Goal: Task Accomplishment & Management: Use online tool/utility

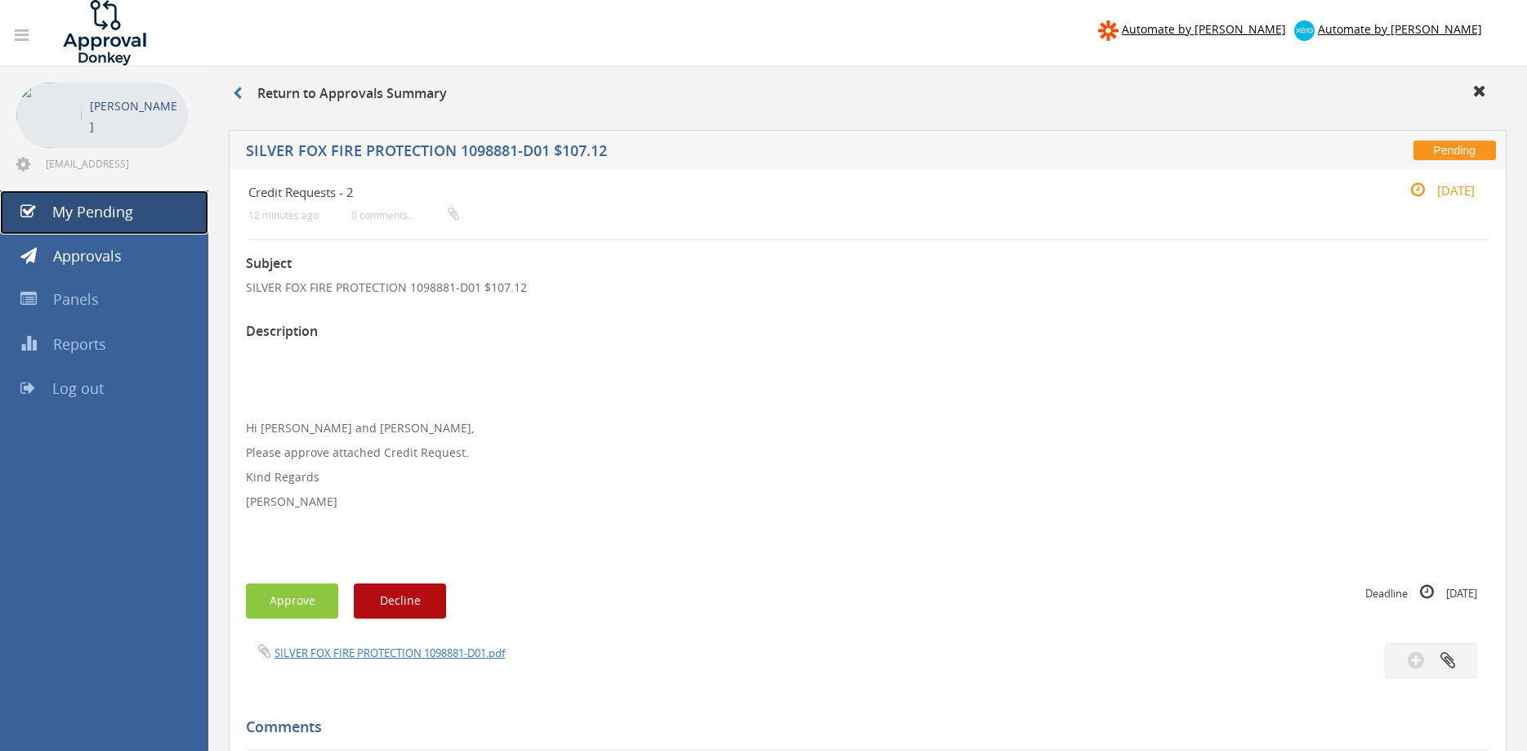
click at [140, 216] on link "My Pending" at bounding box center [104, 212] width 208 height 44
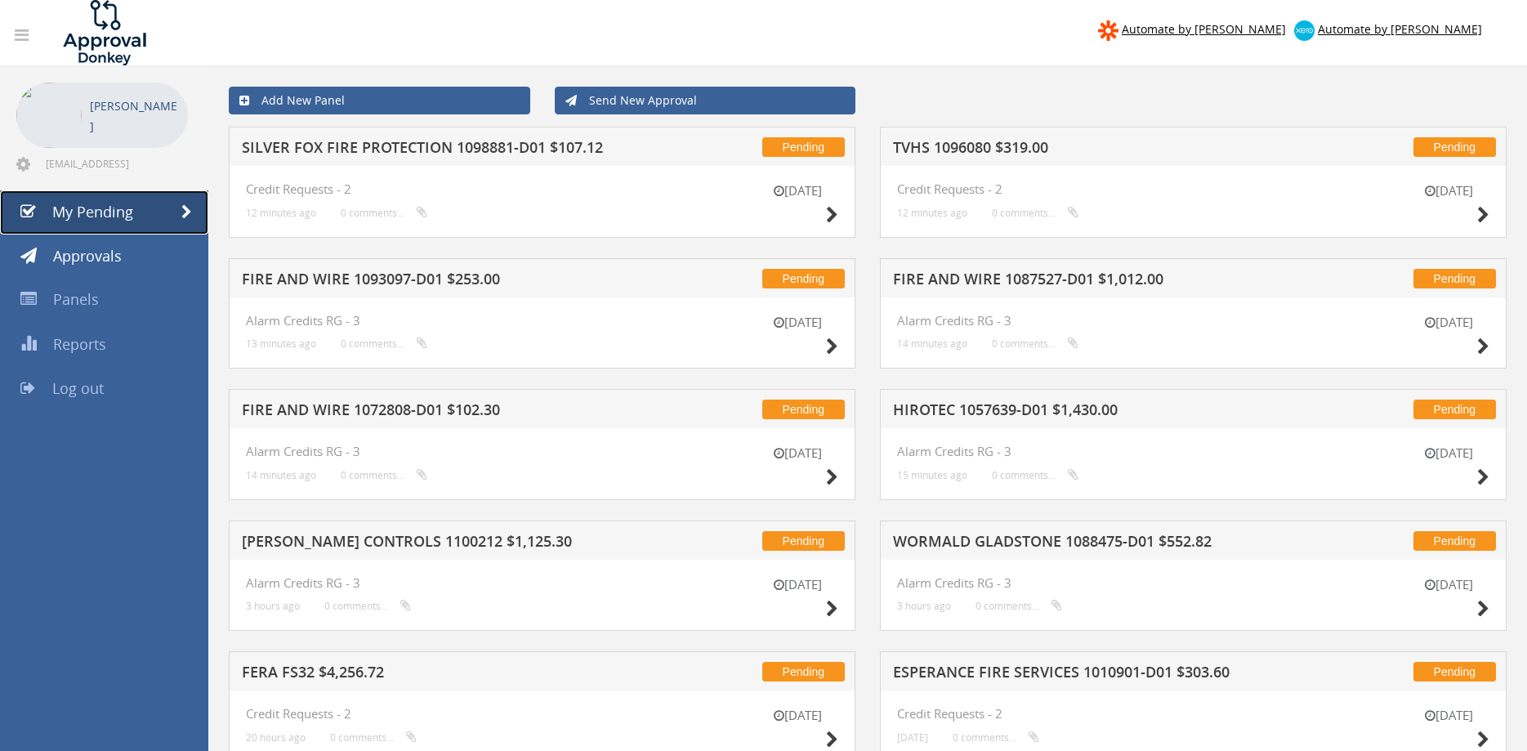
scroll to position [66, 0]
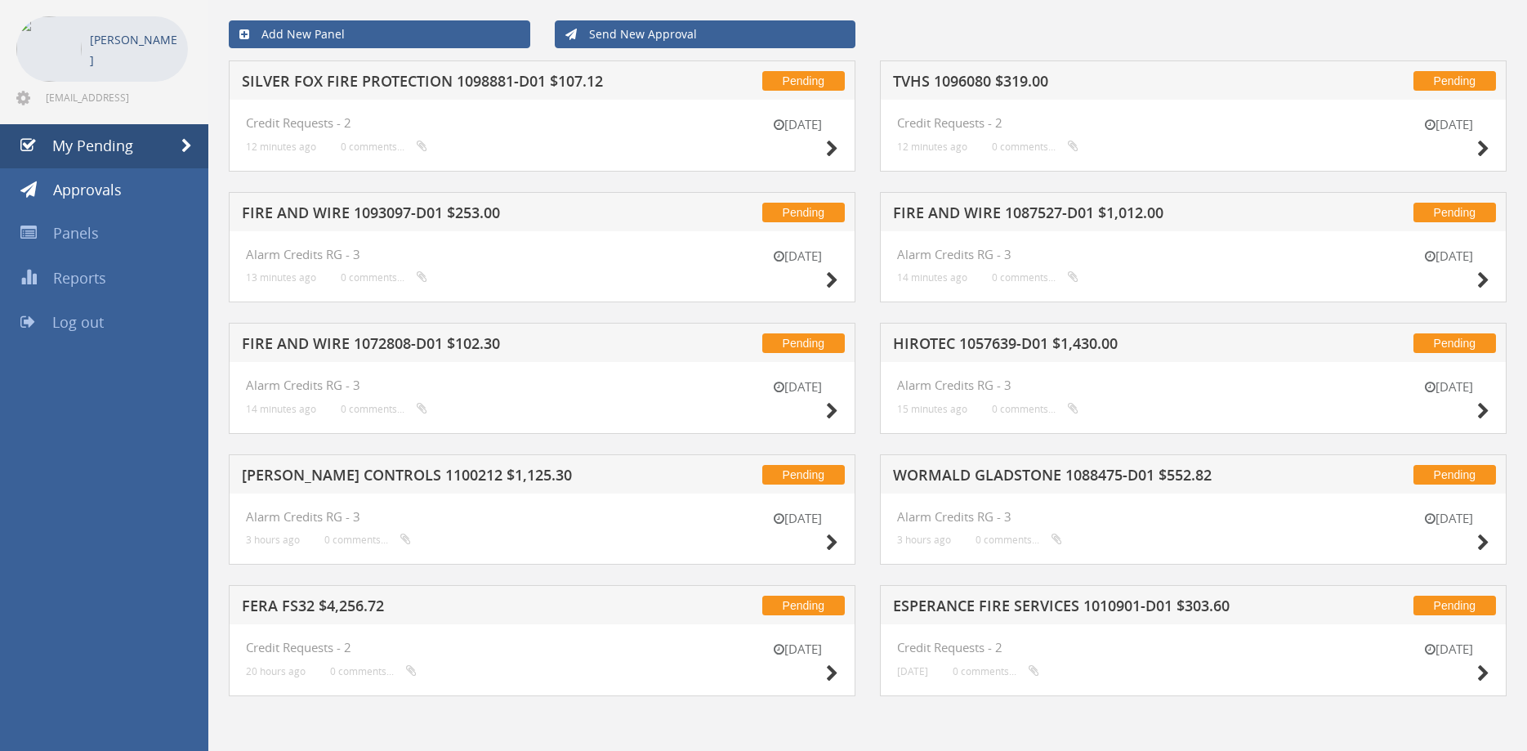
click at [323, 611] on h5 "FERA FS32 $4,256.72" at bounding box center [452, 608] width 421 height 20
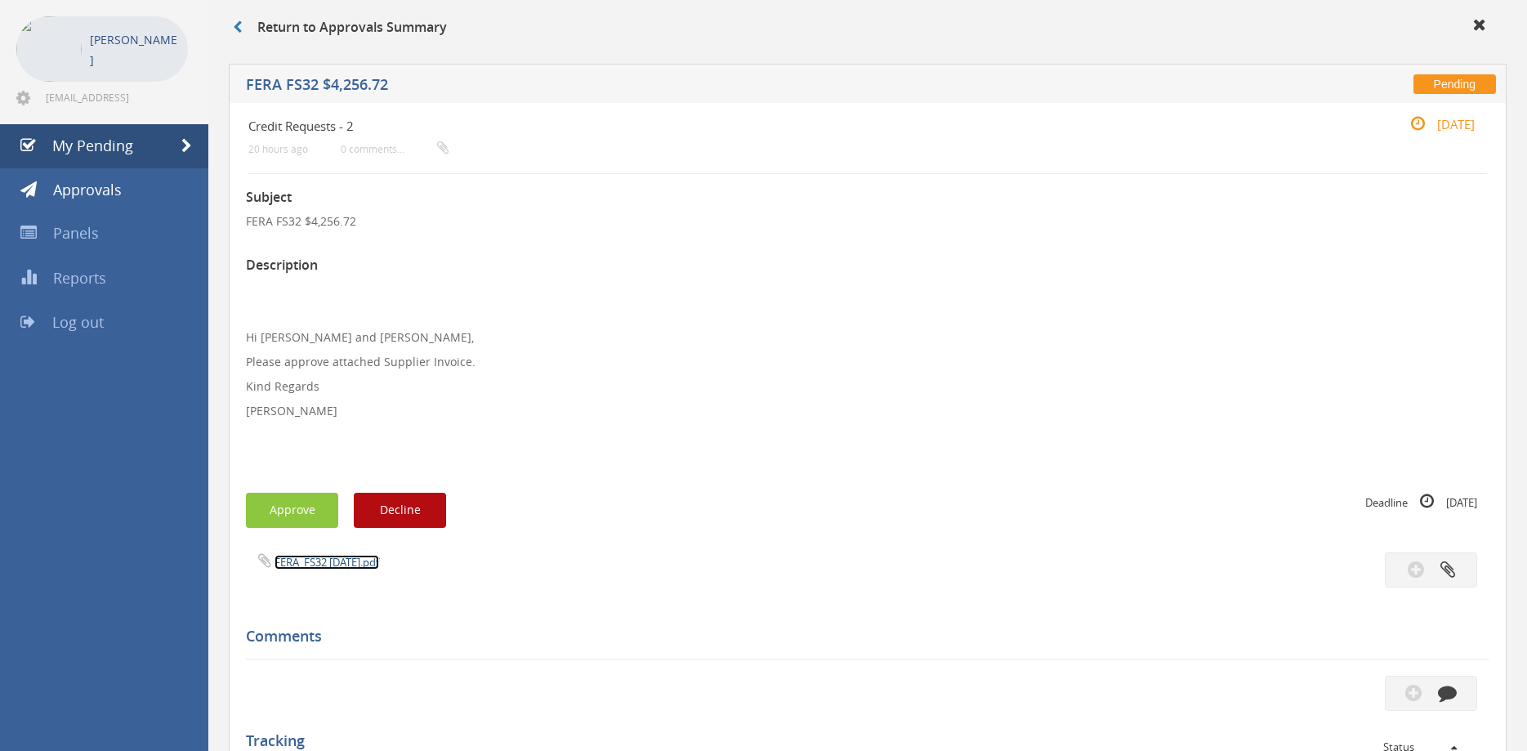
click at [354, 563] on link "FERA_FS32 [DATE].pdf" at bounding box center [326, 562] width 105 height 15
click at [139, 195] on link "Approvals" at bounding box center [104, 190] width 208 height 44
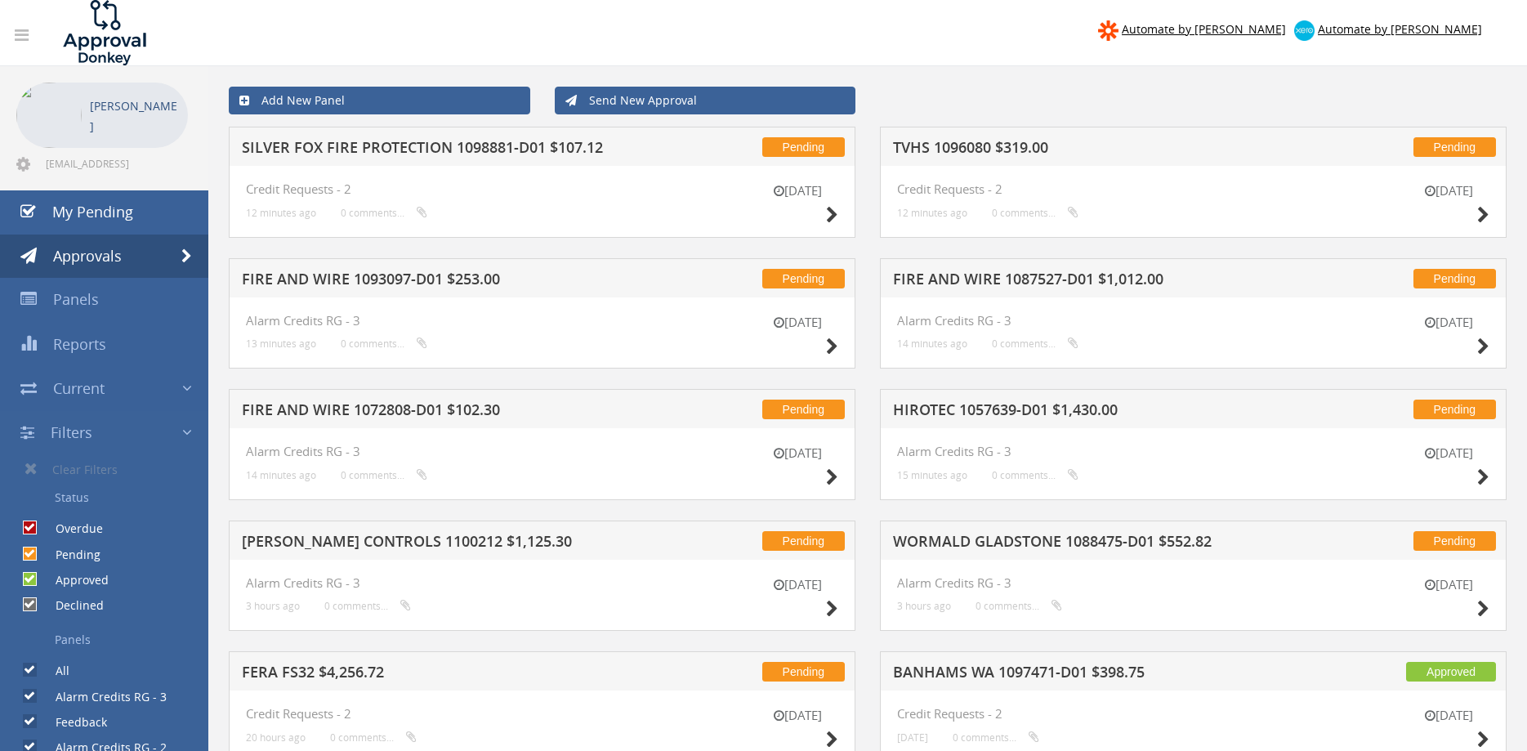
click at [30, 575] on input "Approved" at bounding box center [28, 579] width 11 height 11
checkbox input "false"
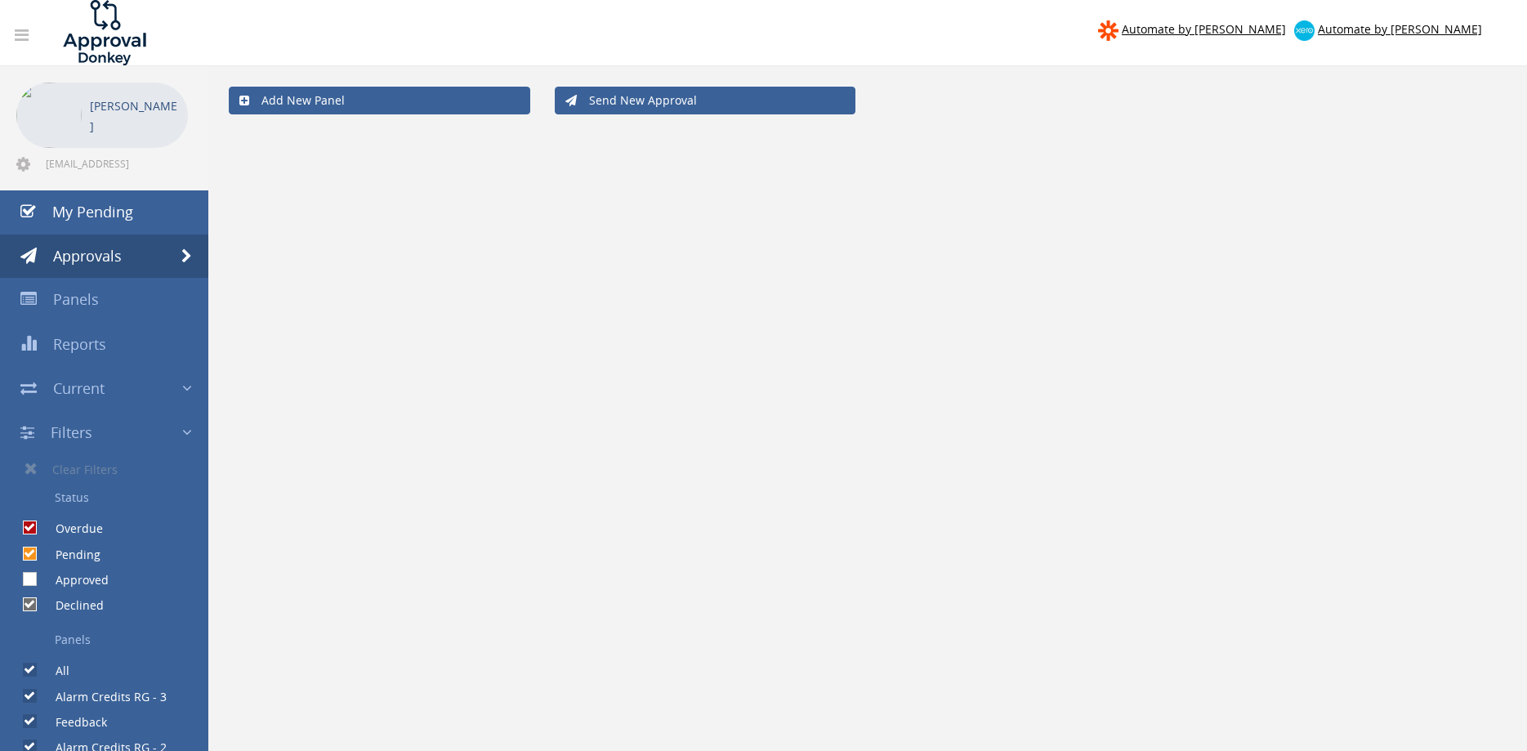
click at [27, 560] on div at bounding box center [763, 375] width 1527 height 751
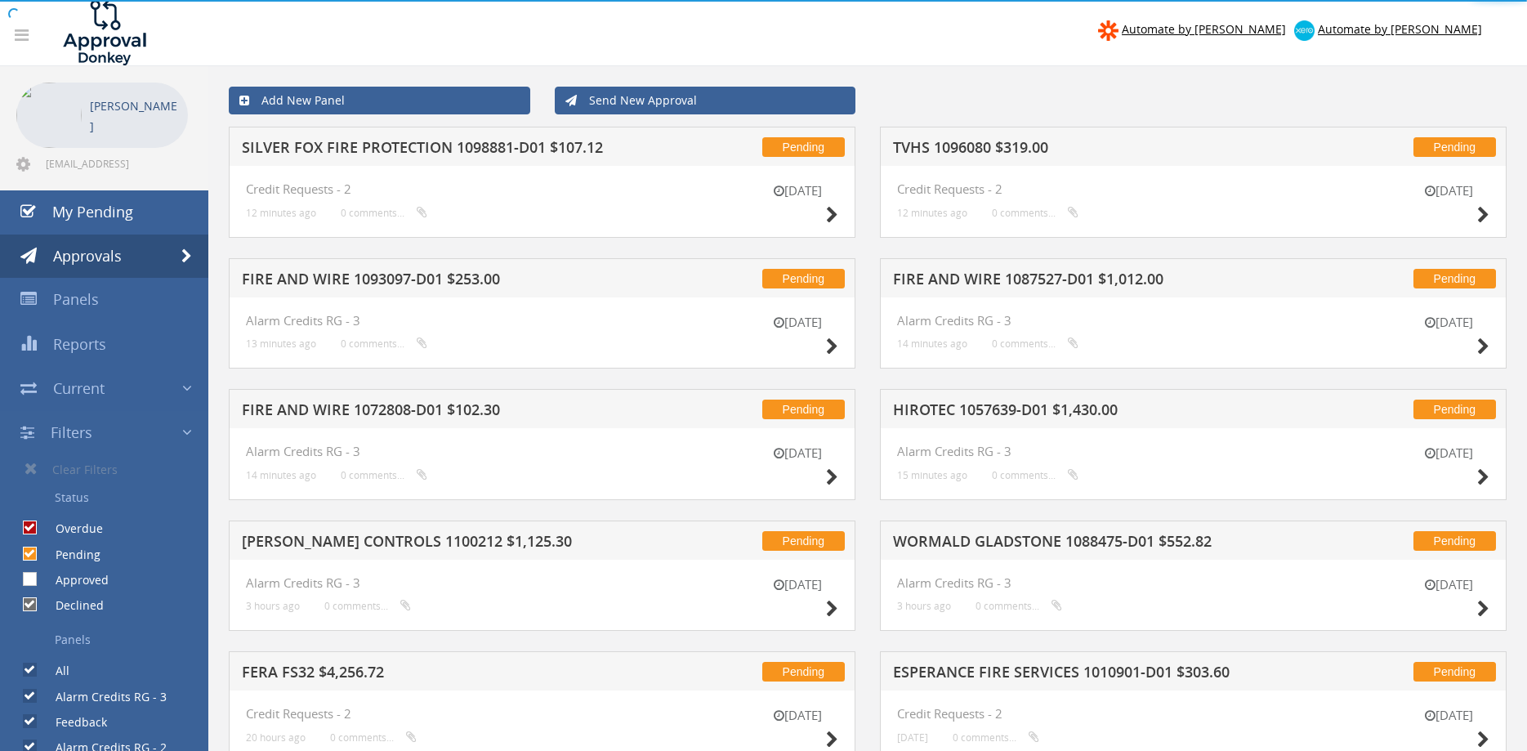
click at [39, 546] on label "Pending" at bounding box center [69, 554] width 61 height 16
click at [29, 548] on input "Pending" at bounding box center [28, 553] width 11 height 11
checkbox input "false"
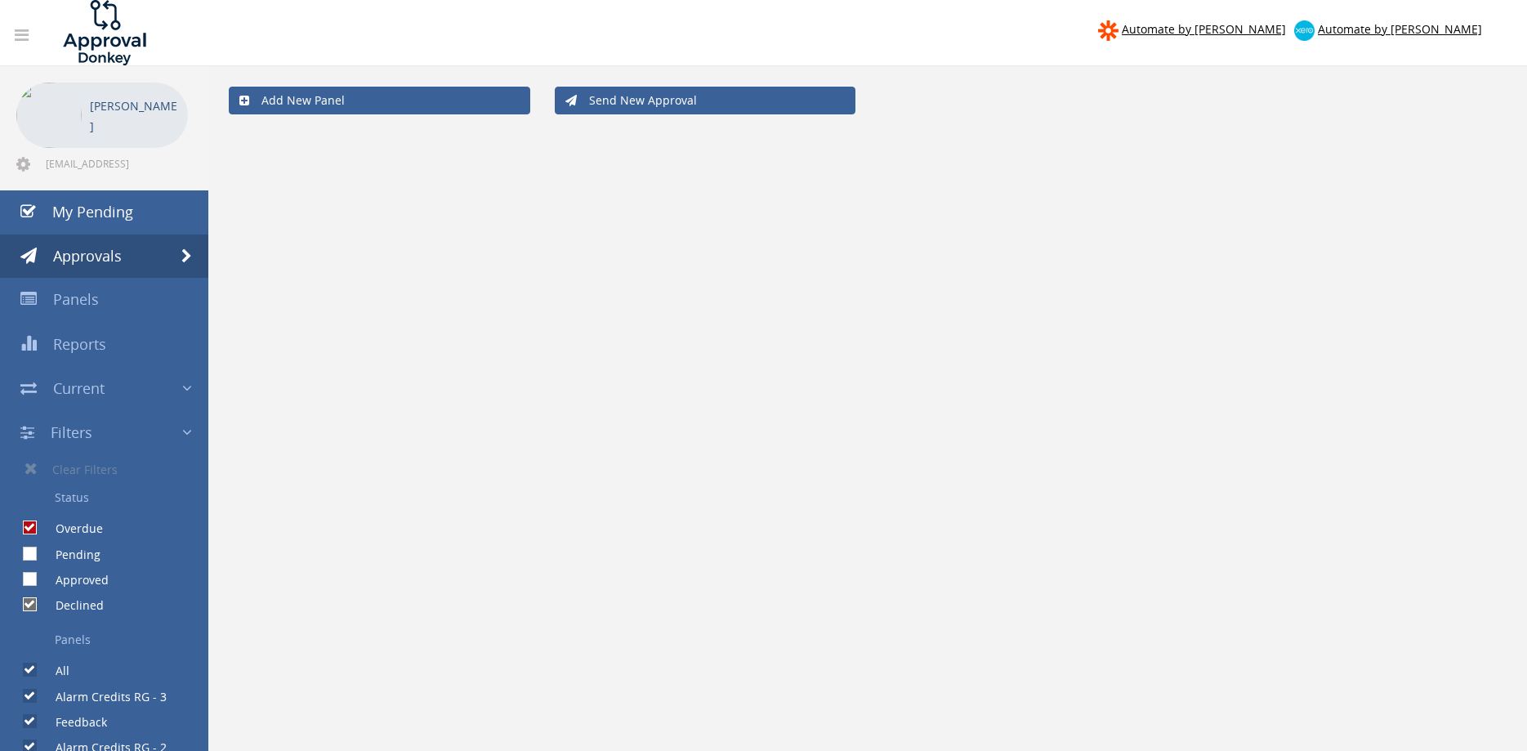
click at [29, 533] on div at bounding box center [763, 375] width 1527 height 751
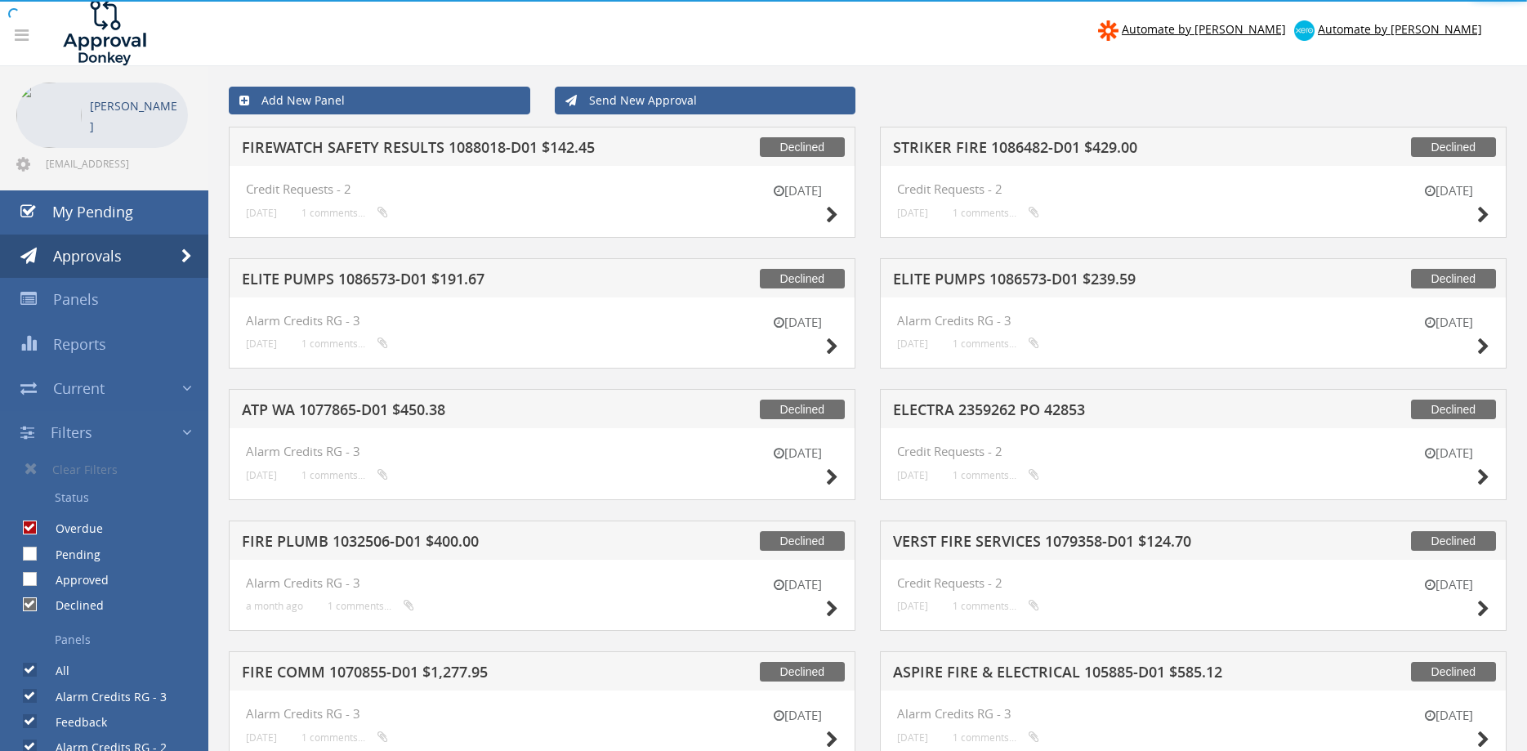
click at [29, 532] on input "Overdue" at bounding box center [28, 528] width 11 height 11
checkbox input "false"
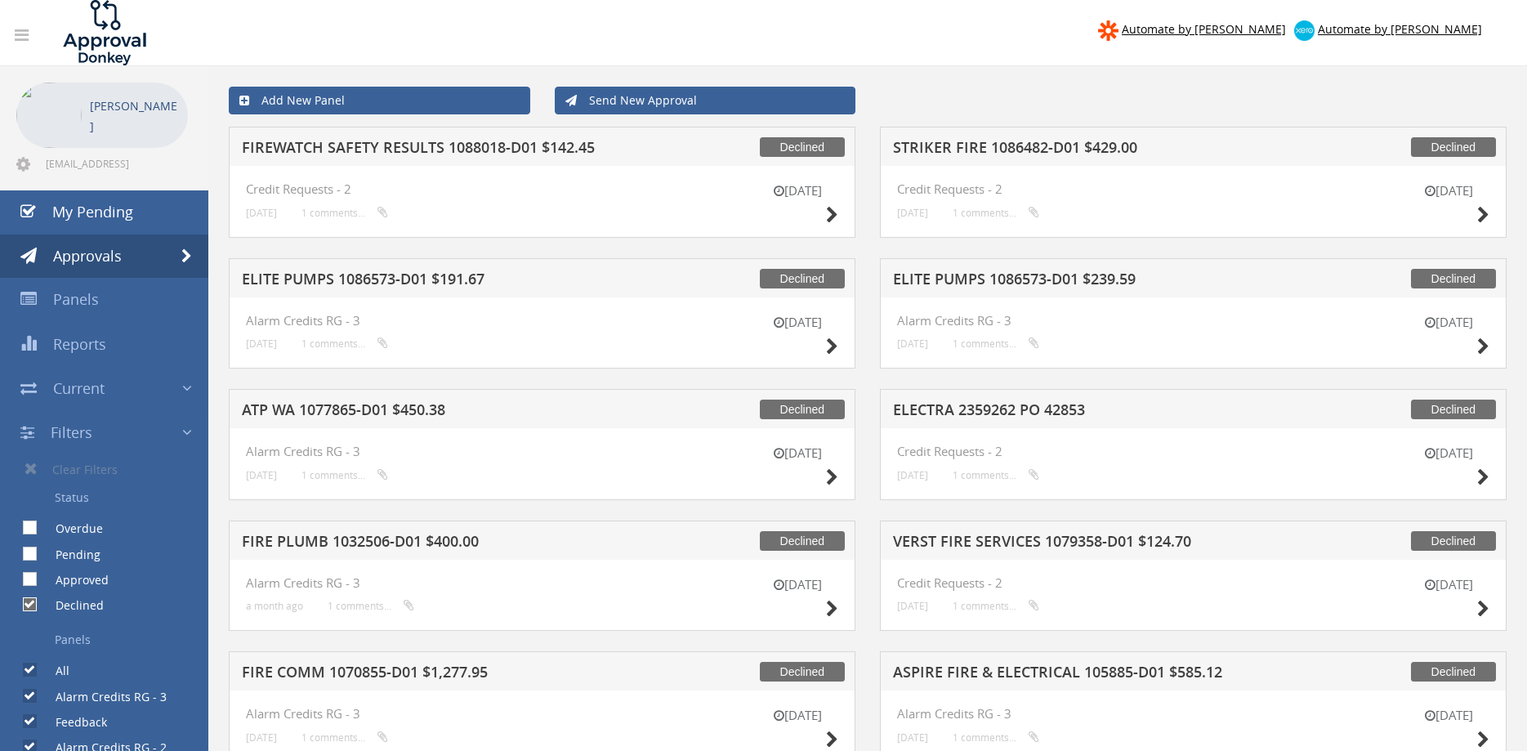
click at [470, 151] on h5 "FIREWATCH SAFETY RESULTS 1088018-D01 $142.45" at bounding box center [452, 150] width 421 height 20
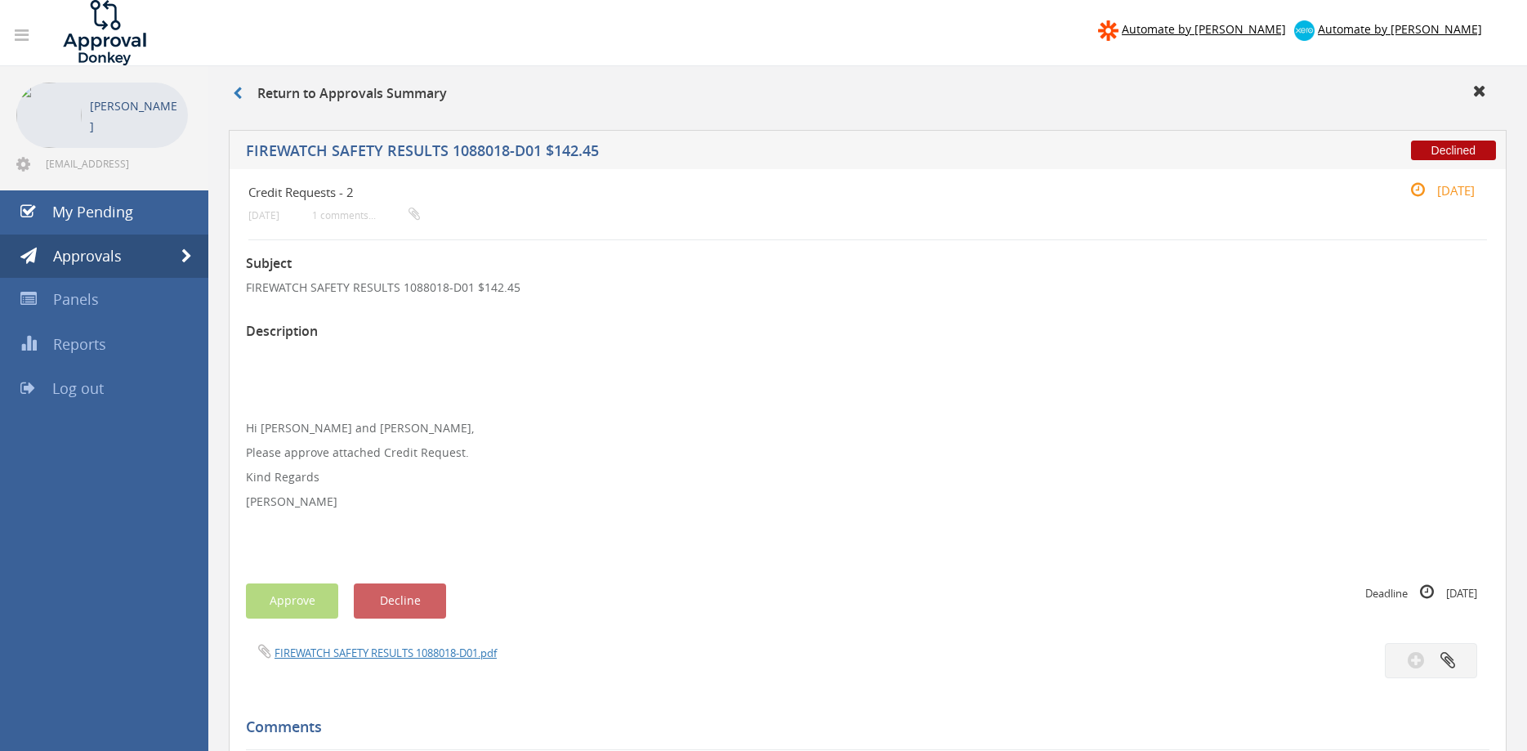
click at [386, 645] on div "FIREWATCH SAFETY RESULTS 1088018-D01.pdf" at bounding box center [551, 652] width 634 height 18
click at [390, 657] on link "FIREWATCH SAFETY RESULTS 1088018-D01.pdf" at bounding box center [385, 652] width 222 height 15
click at [146, 219] on link "My Pending" at bounding box center [104, 212] width 208 height 44
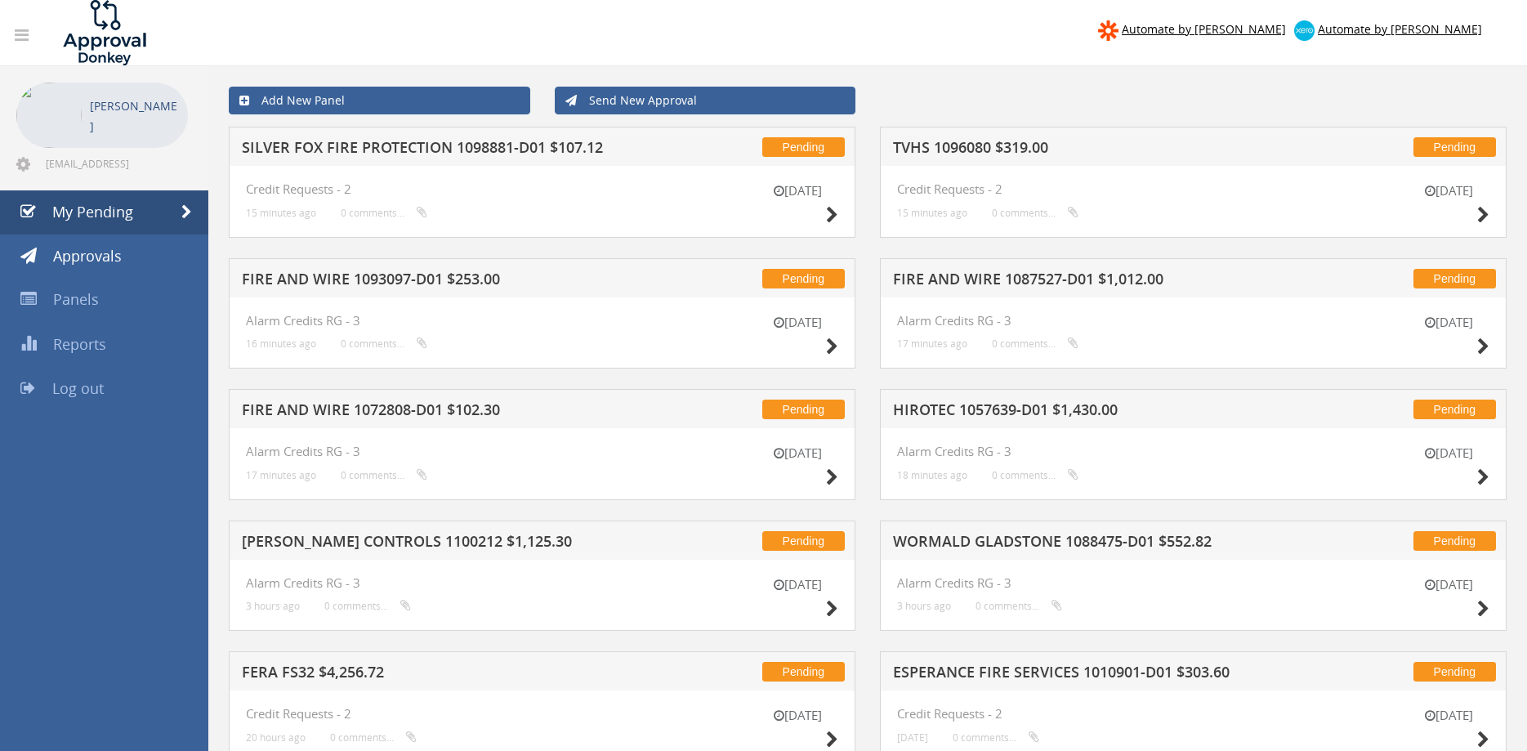
click at [524, 148] on h5 "SILVER FOX FIRE PROTECTION 1098881-D01 $107.12" at bounding box center [452, 150] width 421 height 20
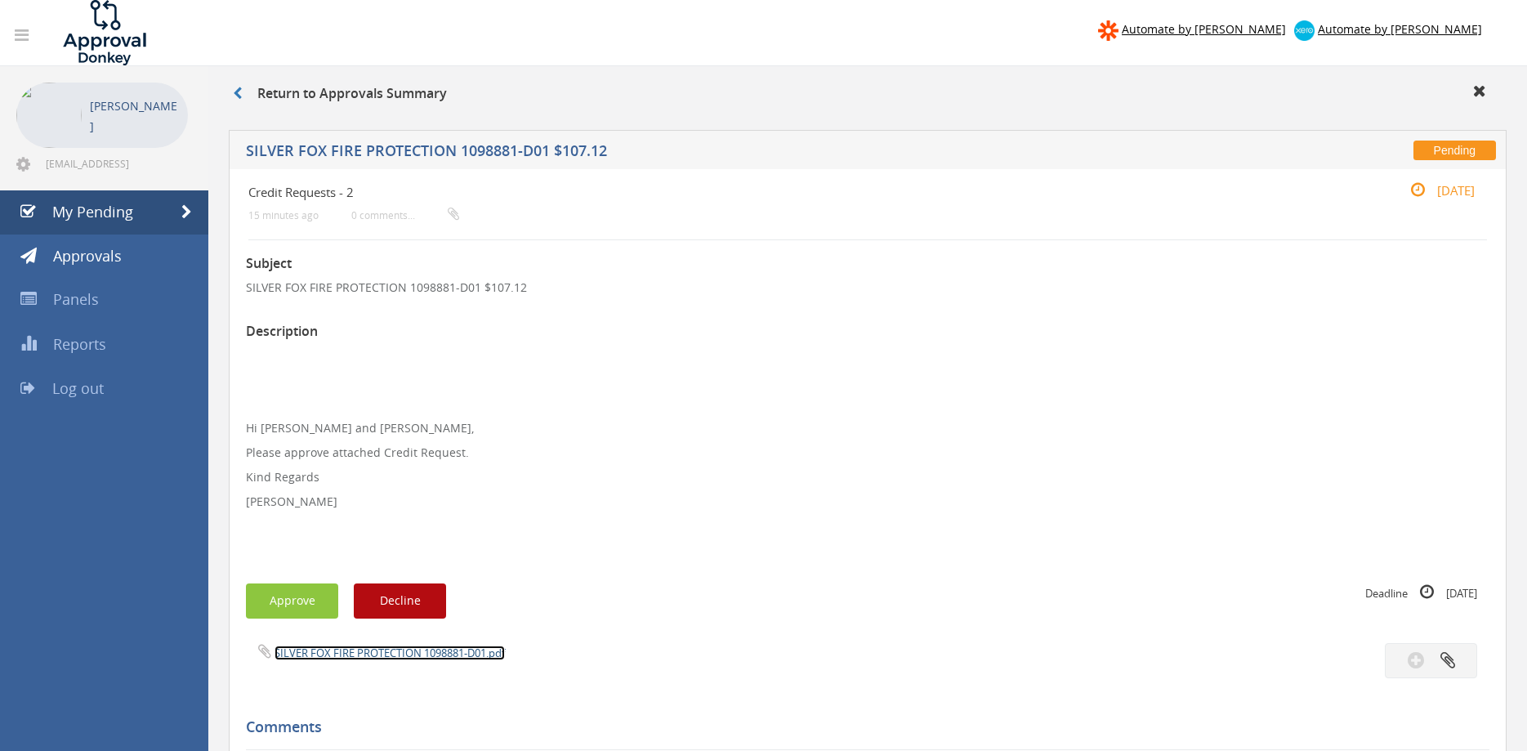
click at [446, 652] on link "SILVER FOX FIRE PROTECTION 1098881-D01.pdf" at bounding box center [389, 652] width 230 height 15
click at [317, 589] on button "Approve" at bounding box center [292, 600] width 92 height 35
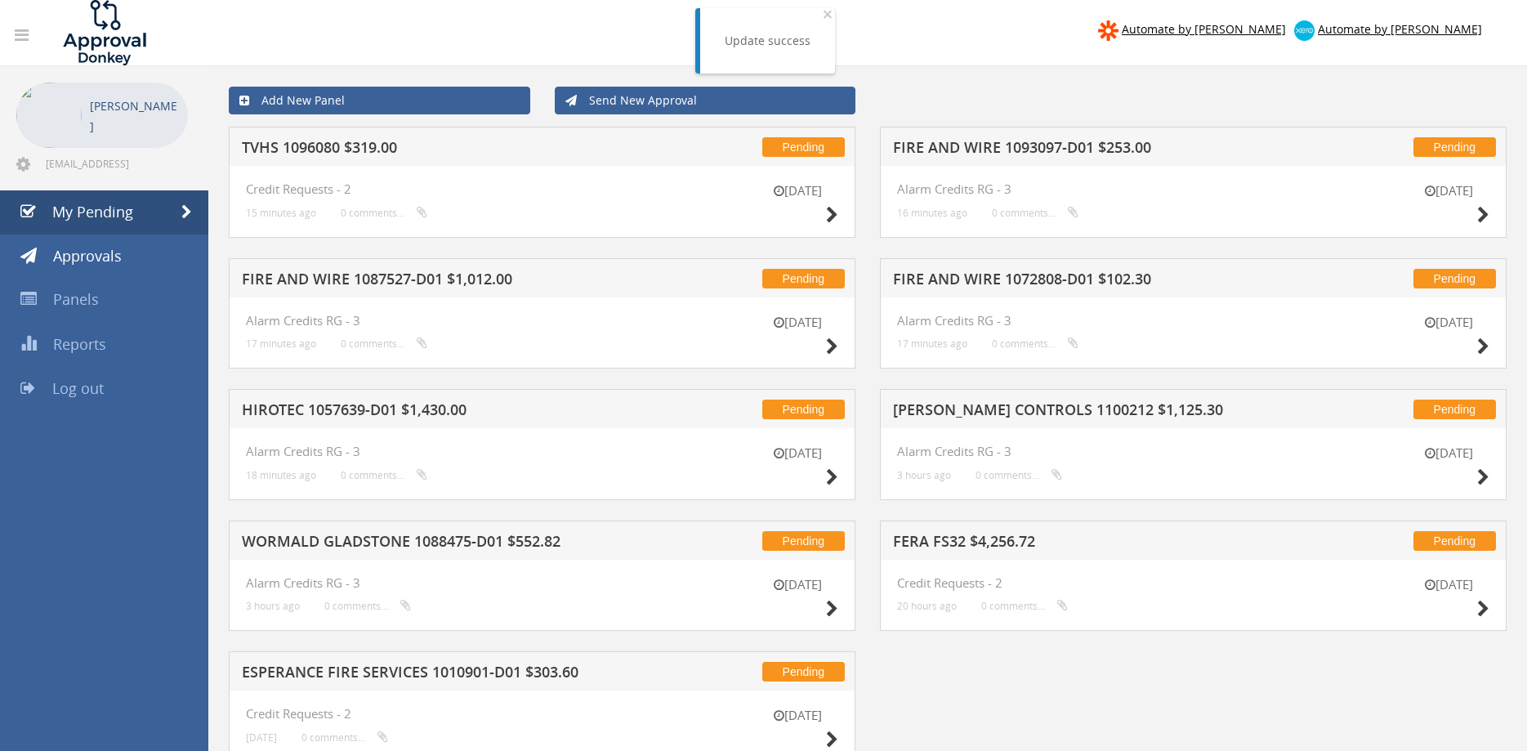
click at [379, 151] on h5 "TVHS 1096080 $319.00" at bounding box center [452, 150] width 421 height 20
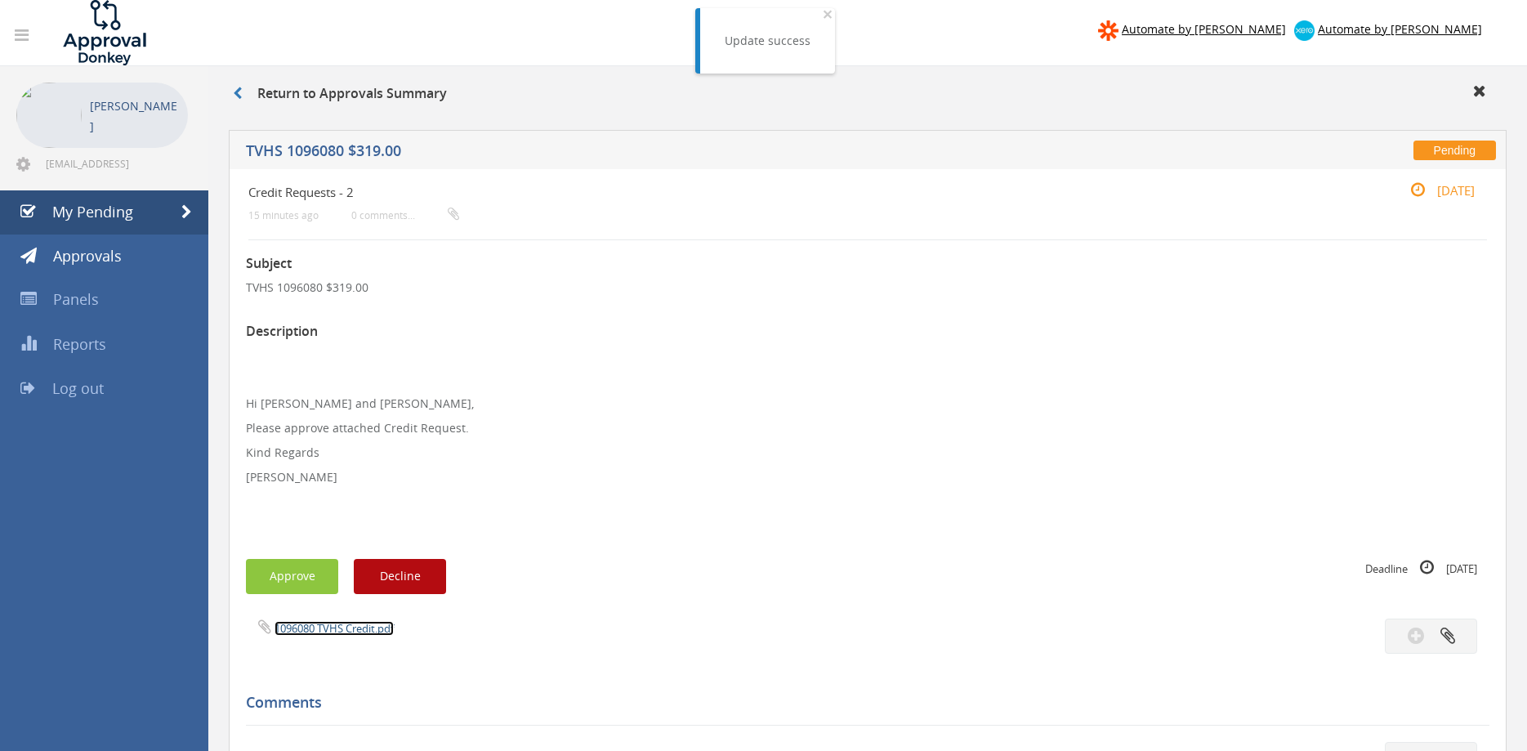
click at [361, 628] on link "1096080 TVHS Credit.pdf" at bounding box center [333, 628] width 119 height 15
click at [311, 568] on button "Approve" at bounding box center [292, 576] width 92 height 35
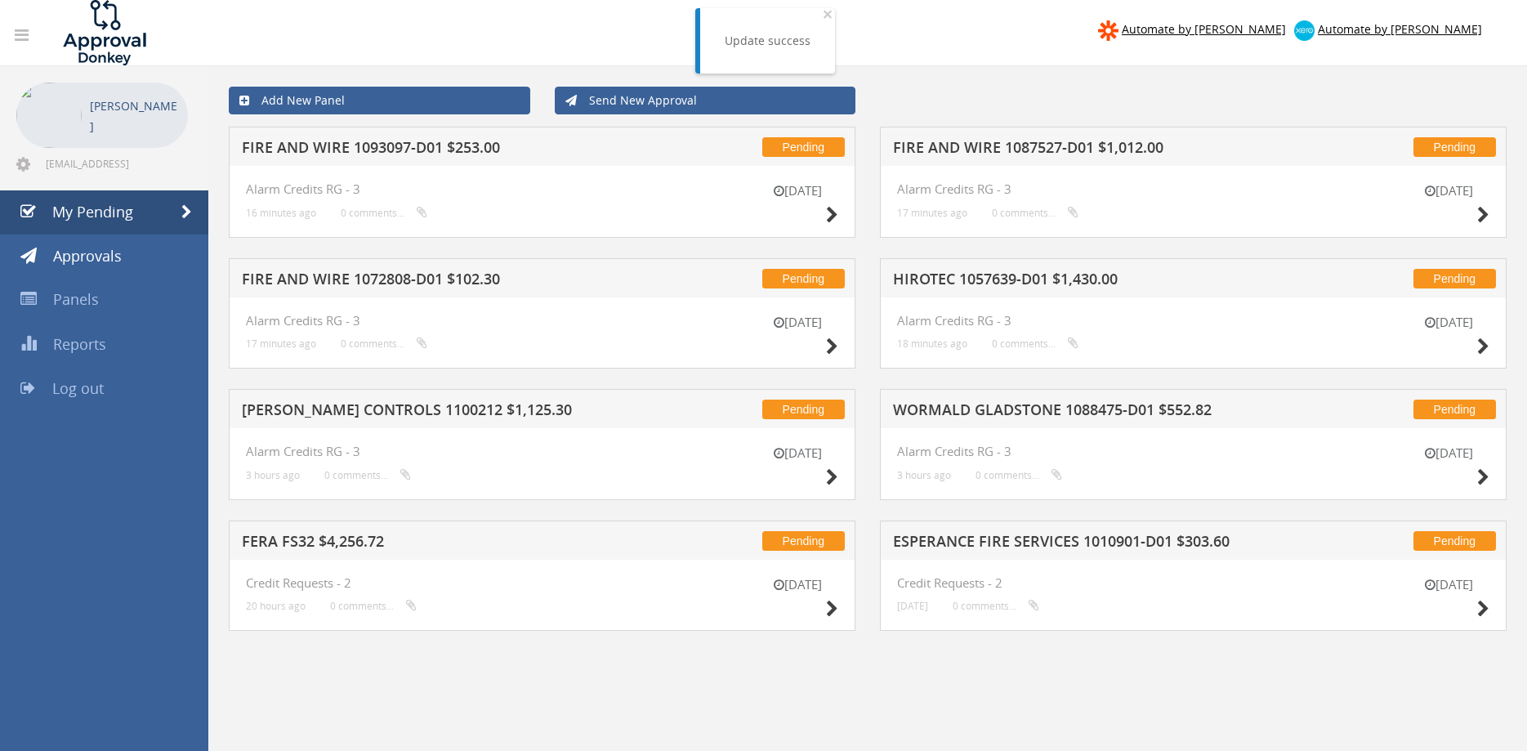
click at [455, 142] on h5 "FIRE AND WIRE 1093097-D01 $253.00" at bounding box center [452, 150] width 421 height 20
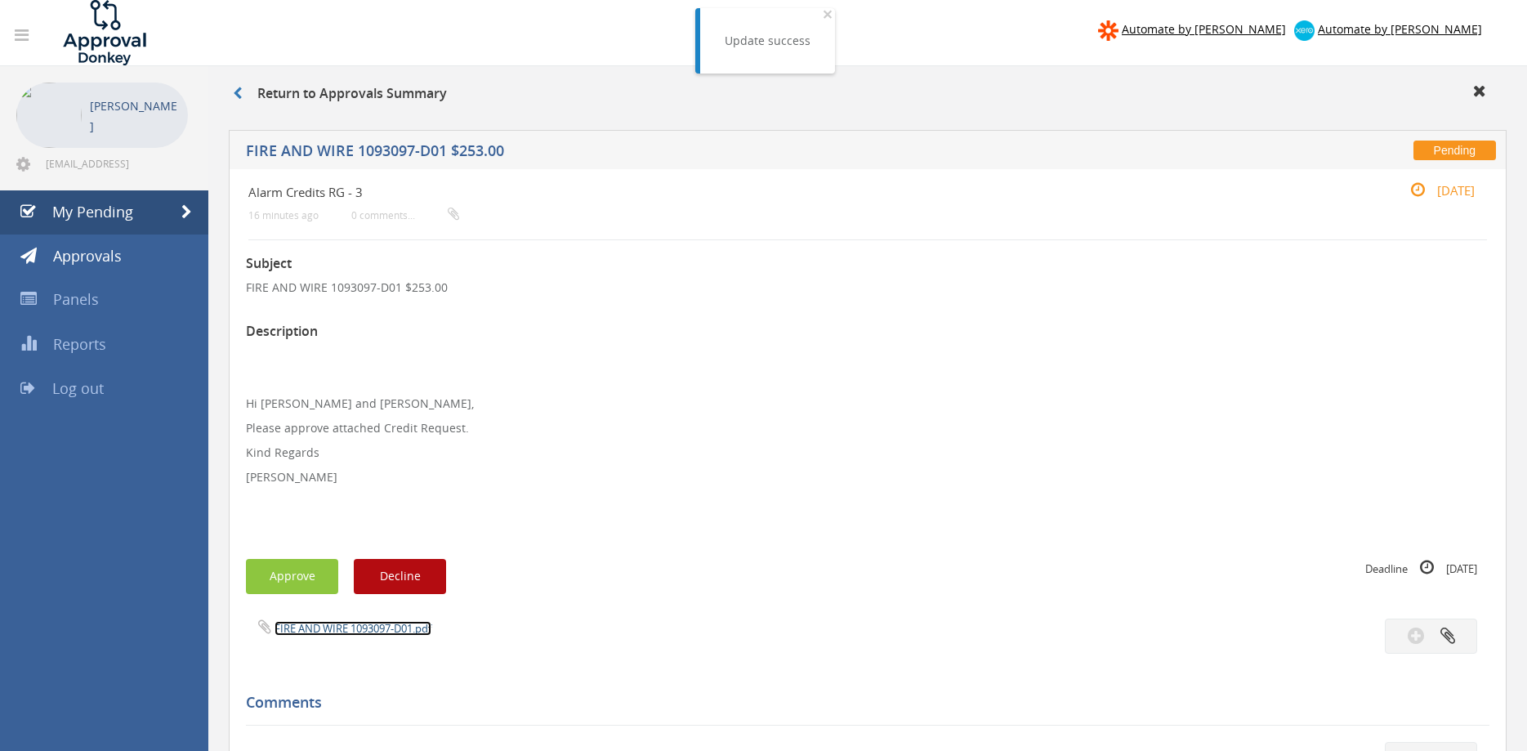
click at [387, 628] on link "FIRE AND WIRE 1093097-D01.pdf" at bounding box center [352, 628] width 157 height 15
click at [132, 204] on span "My Pending" at bounding box center [92, 212] width 81 height 20
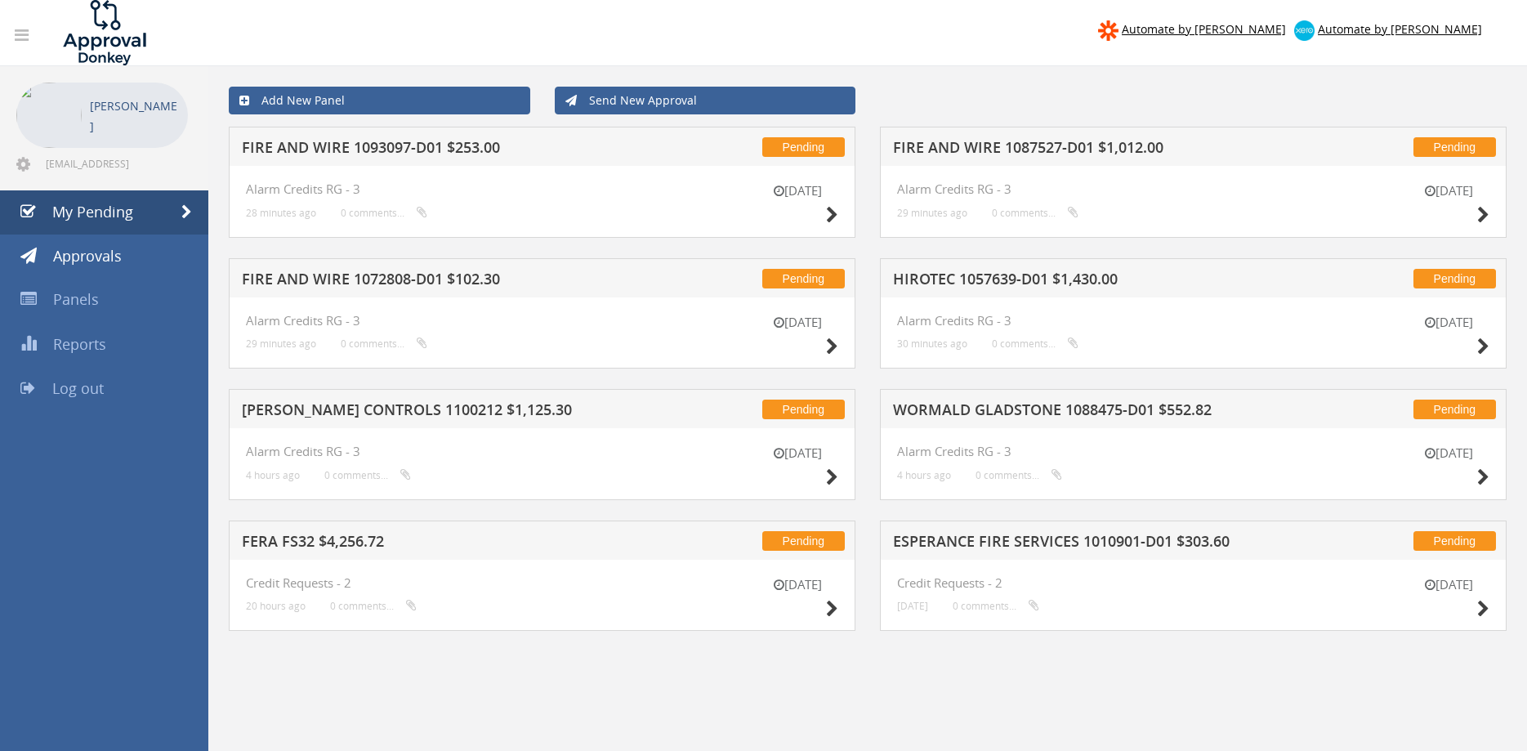
click at [453, 146] on h5 "FIRE AND WIRE 1093097-D01 $253.00" at bounding box center [452, 150] width 421 height 20
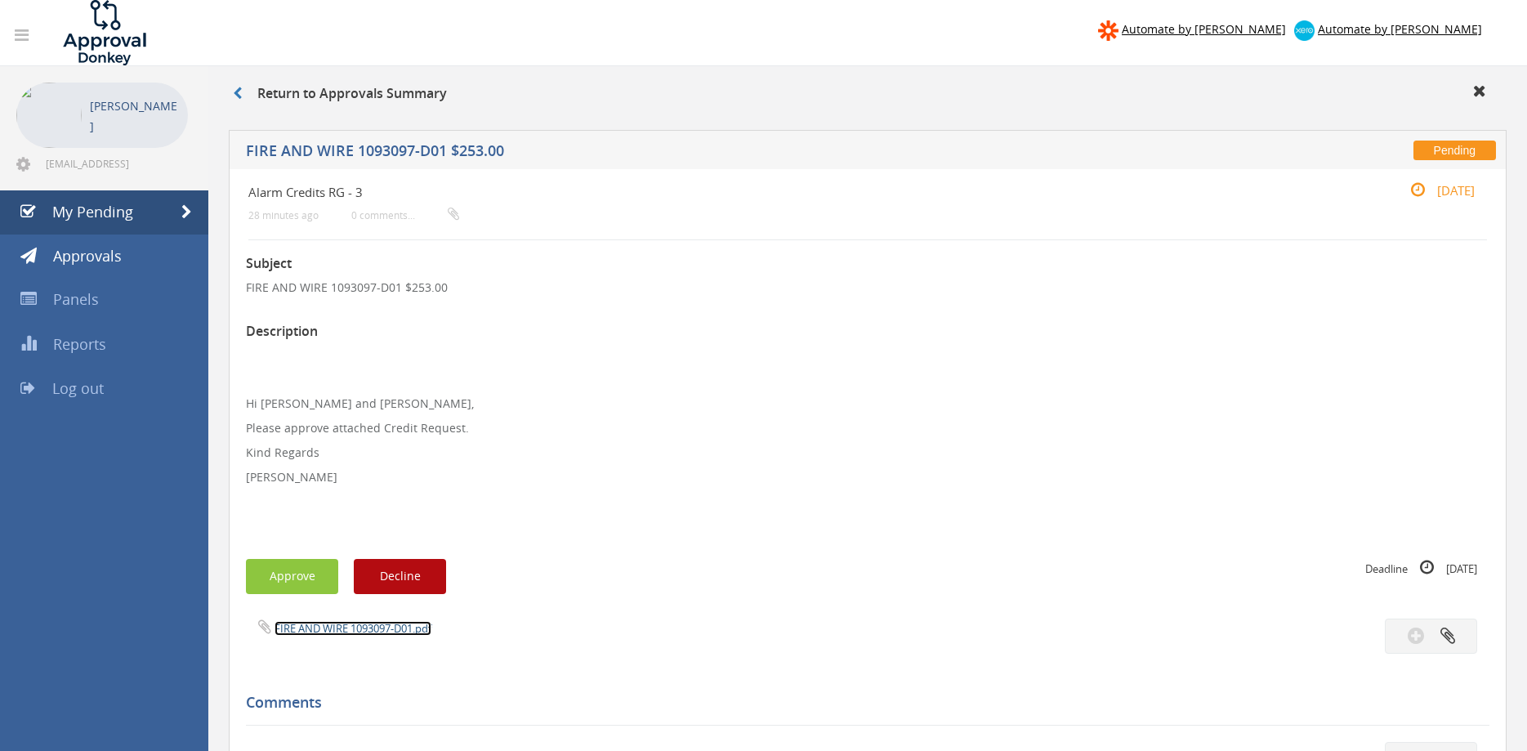
click at [364, 626] on link "FIRE AND WIRE 1093097-D01.pdf" at bounding box center [352, 628] width 157 height 15
click at [154, 202] on link "My Pending" at bounding box center [104, 212] width 208 height 44
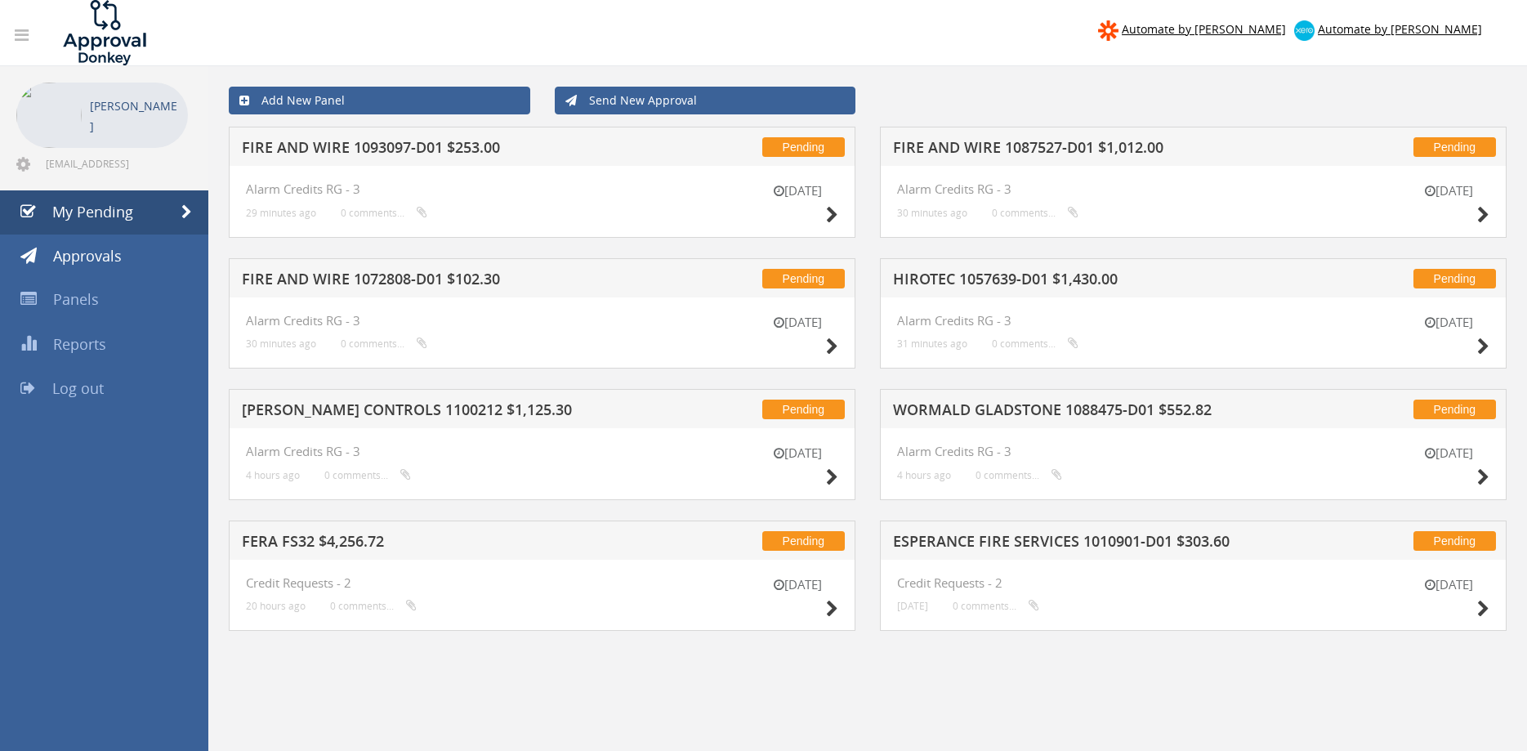
click at [979, 281] on h5 "HIROTEC 1057639-D01 $1,430.00" at bounding box center [1103, 281] width 421 height 20
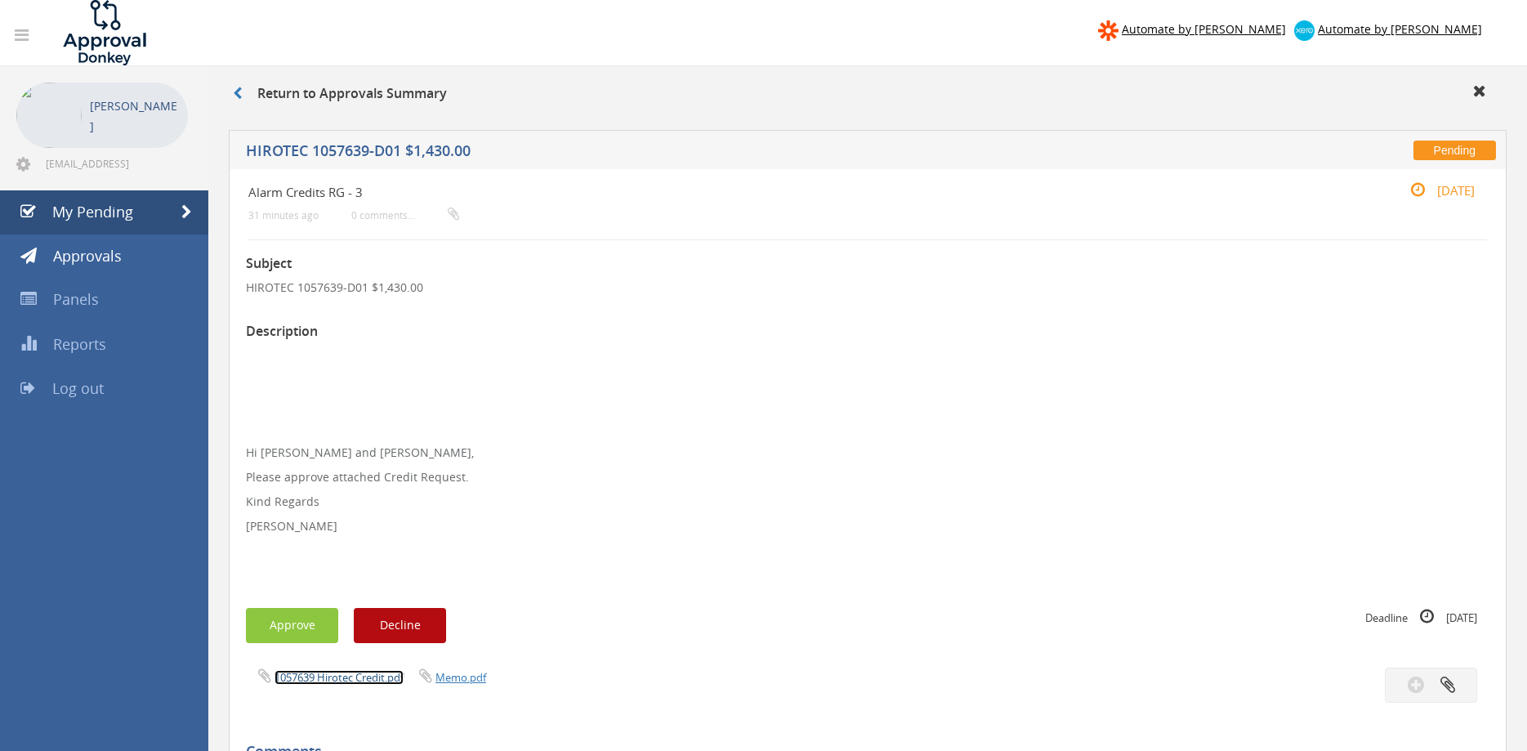
click at [366, 680] on link "1057639 Hirotec Credit.pdf" at bounding box center [338, 677] width 129 height 15
click at [306, 623] on button "Approve" at bounding box center [292, 625] width 92 height 35
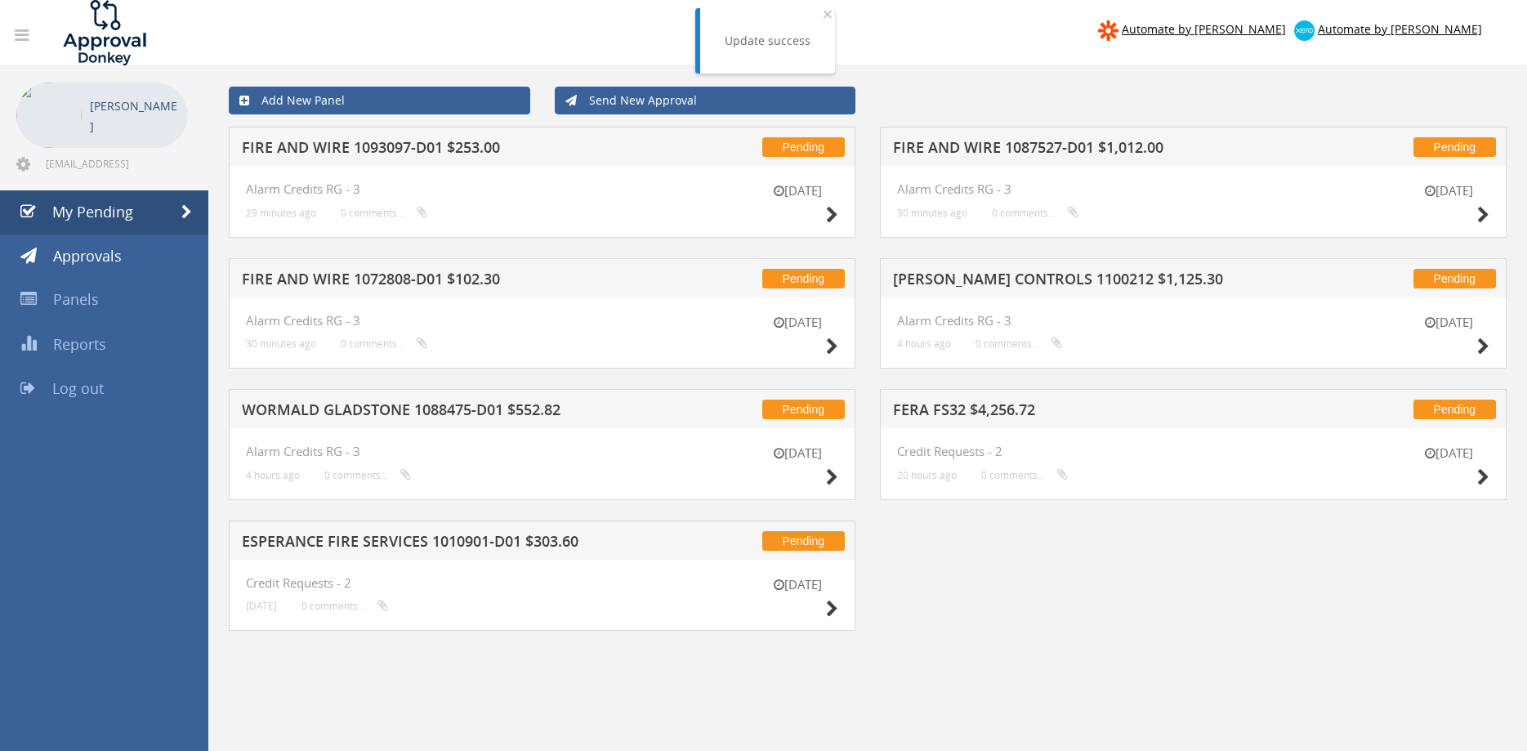
click at [426, 405] on h5 "WORMALD GLADSTONE 1088475-D01 $552.82" at bounding box center [452, 412] width 421 height 20
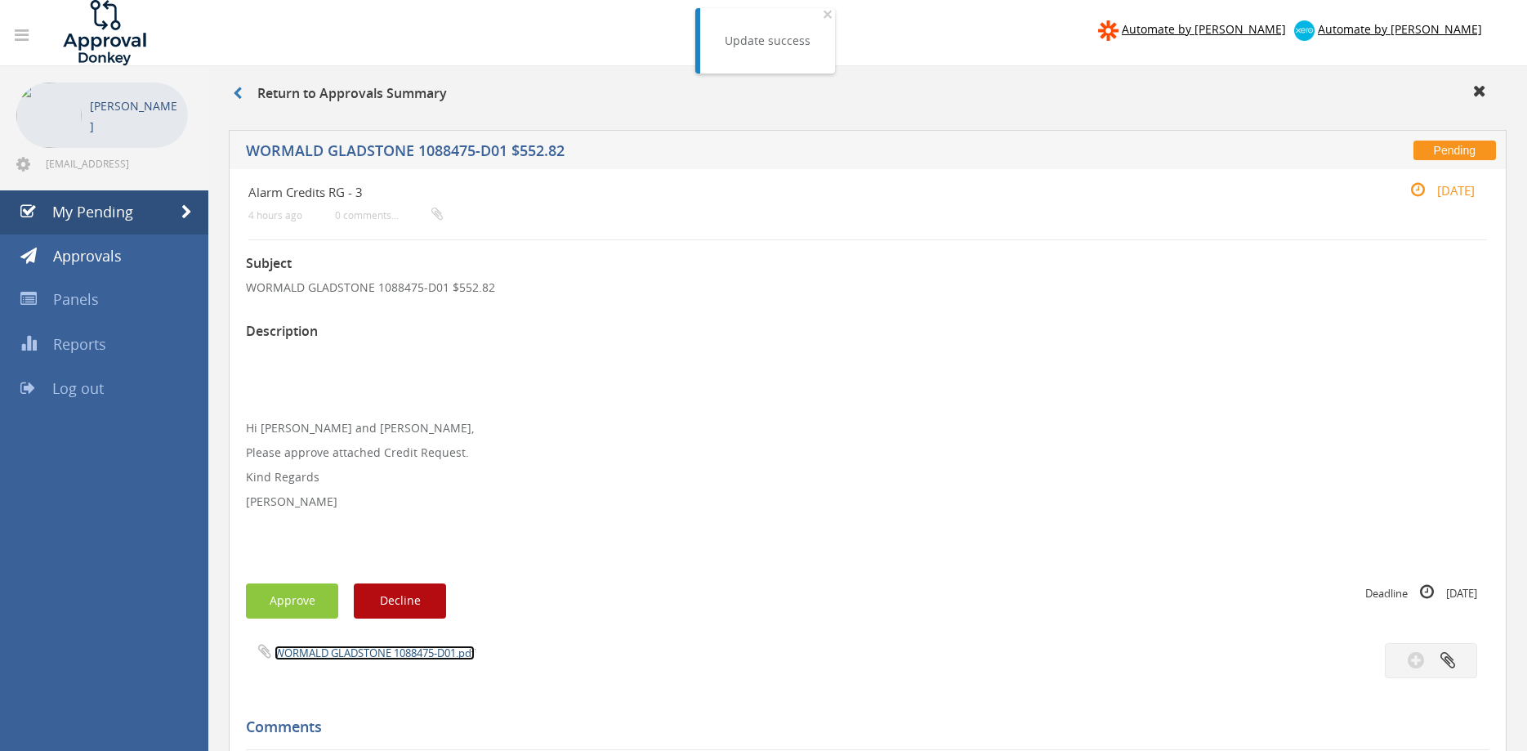
click at [436, 646] on link "WORMALD GLADSTONE 1088475-D01.pdf" at bounding box center [374, 652] width 200 height 15
click at [311, 595] on button "Approve" at bounding box center [292, 600] width 92 height 35
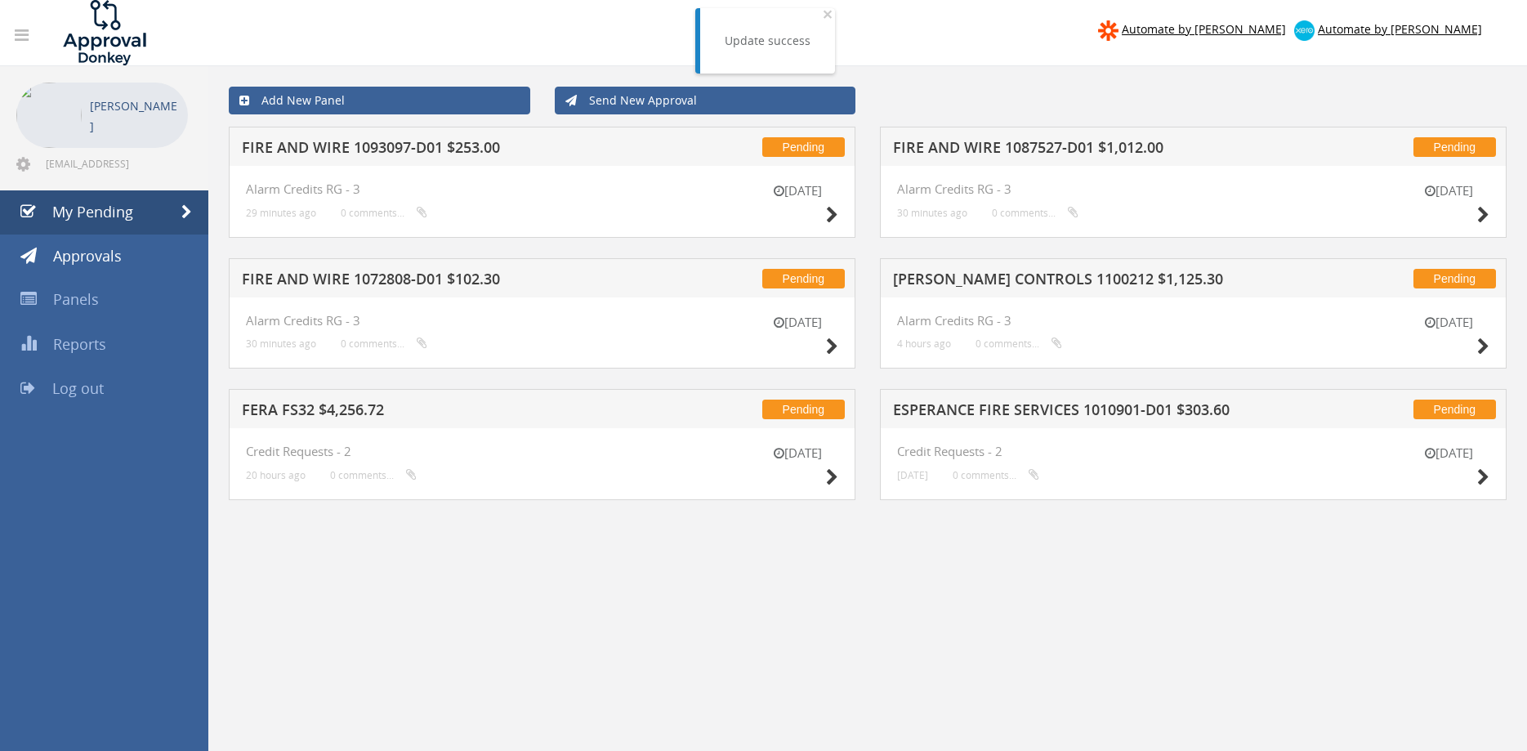
click at [346, 406] on h5 "FERA FS32 $4,256.72" at bounding box center [452, 412] width 421 height 20
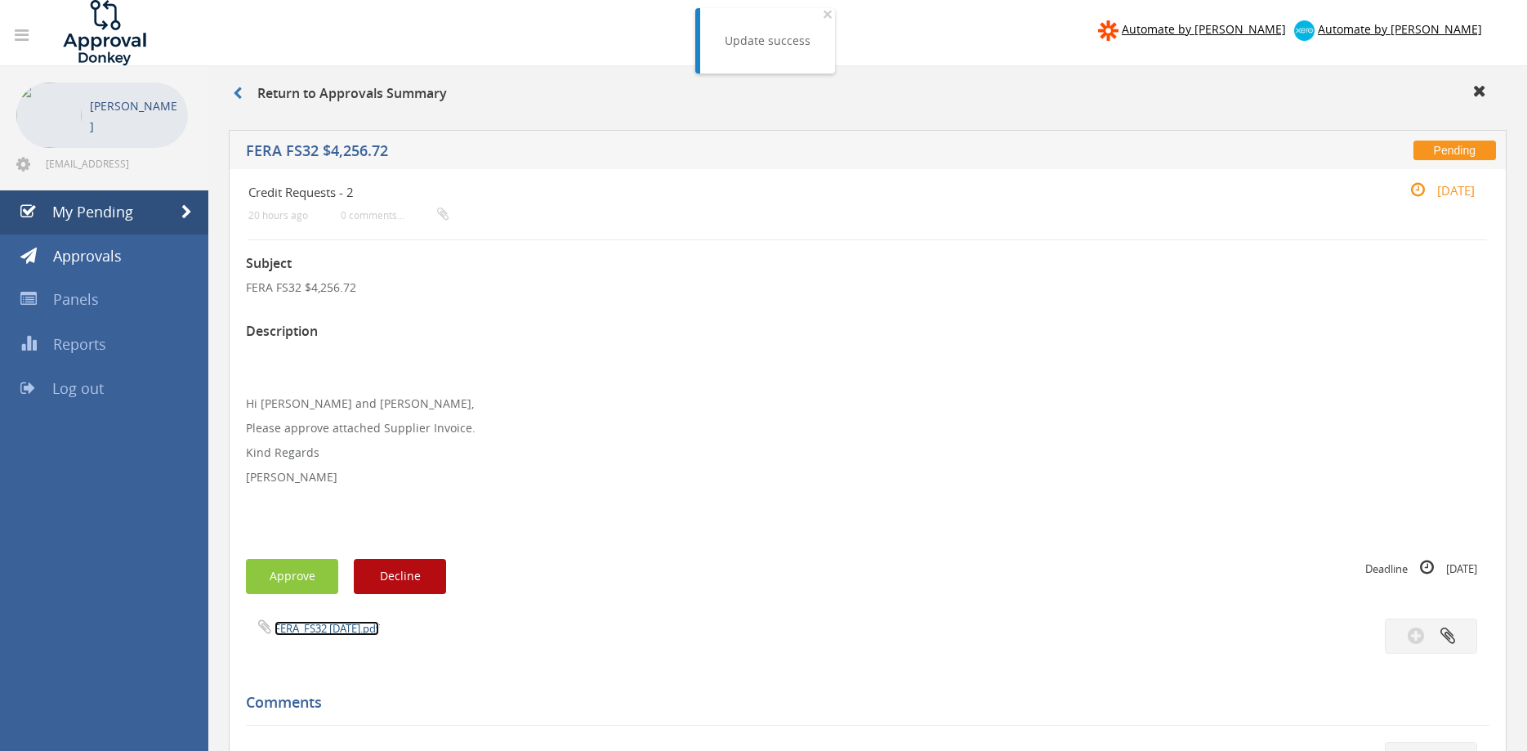
click at [352, 627] on link "FERA_FS32 [DATE].pdf" at bounding box center [326, 628] width 105 height 15
click at [330, 625] on link "FERA_FS32 [DATE].pdf" at bounding box center [326, 628] width 105 height 15
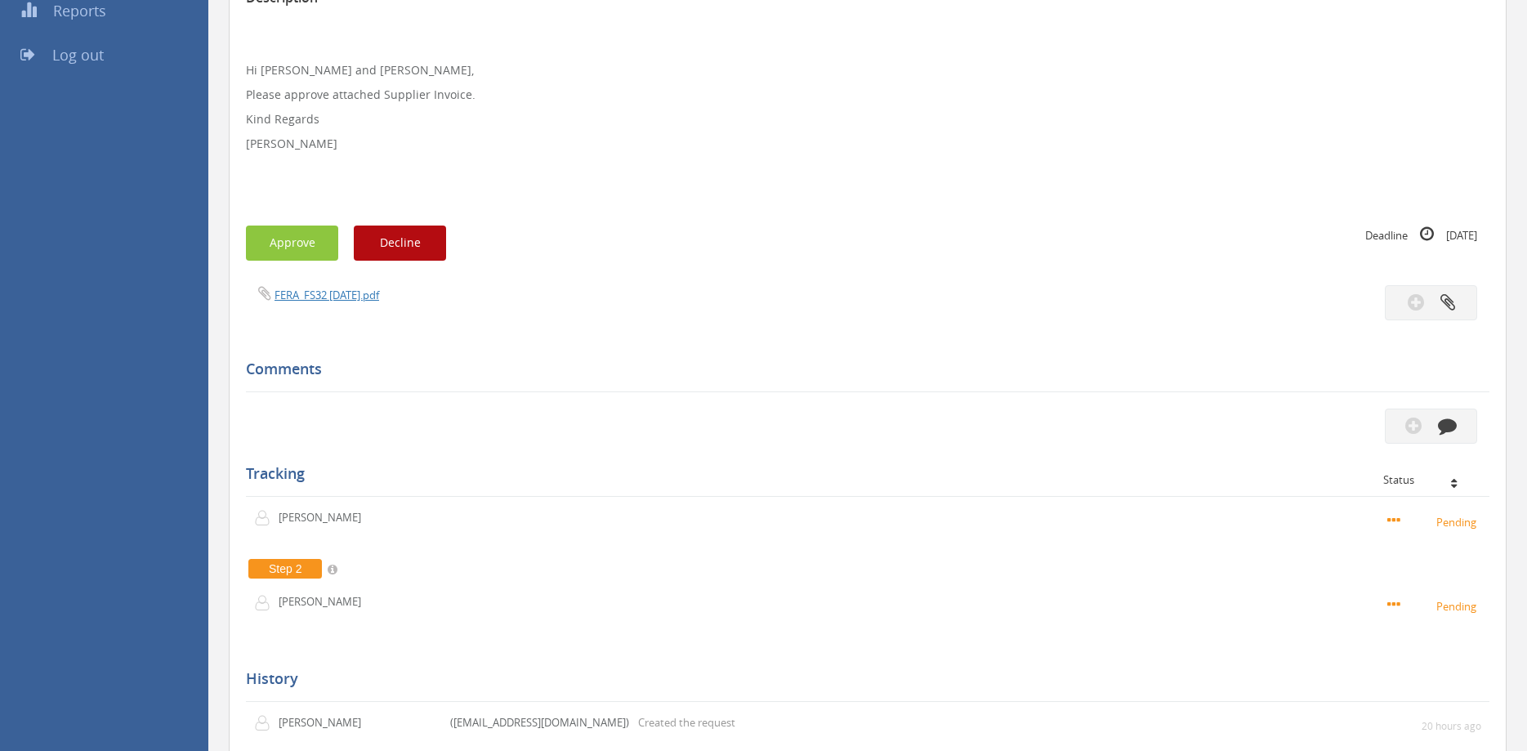
click at [408, 421] on div "Tracking Status First Step [PERSON_NAME] Pending" at bounding box center [867, 523] width 1243 height 213
click at [1403, 424] on button "button" at bounding box center [1431, 425] width 92 height 35
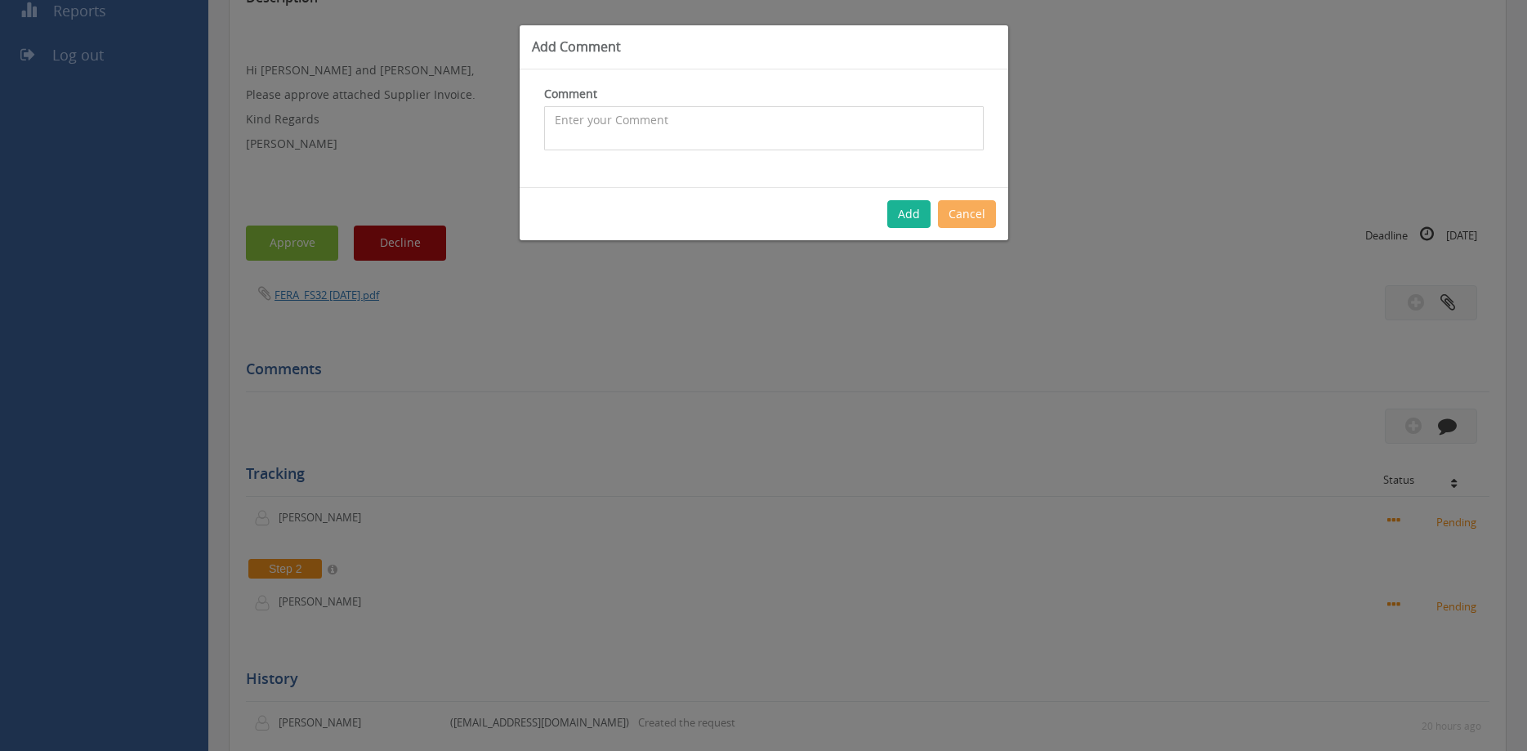
click at [671, 123] on textarea at bounding box center [763, 128] width 439 height 44
type textarea "Not for me"
drag, startPoint x: 907, startPoint y: 213, endPoint x: 662, endPoint y: 230, distance: 244.8
click at [907, 212] on button "Add" at bounding box center [908, 214] width 43 height 28
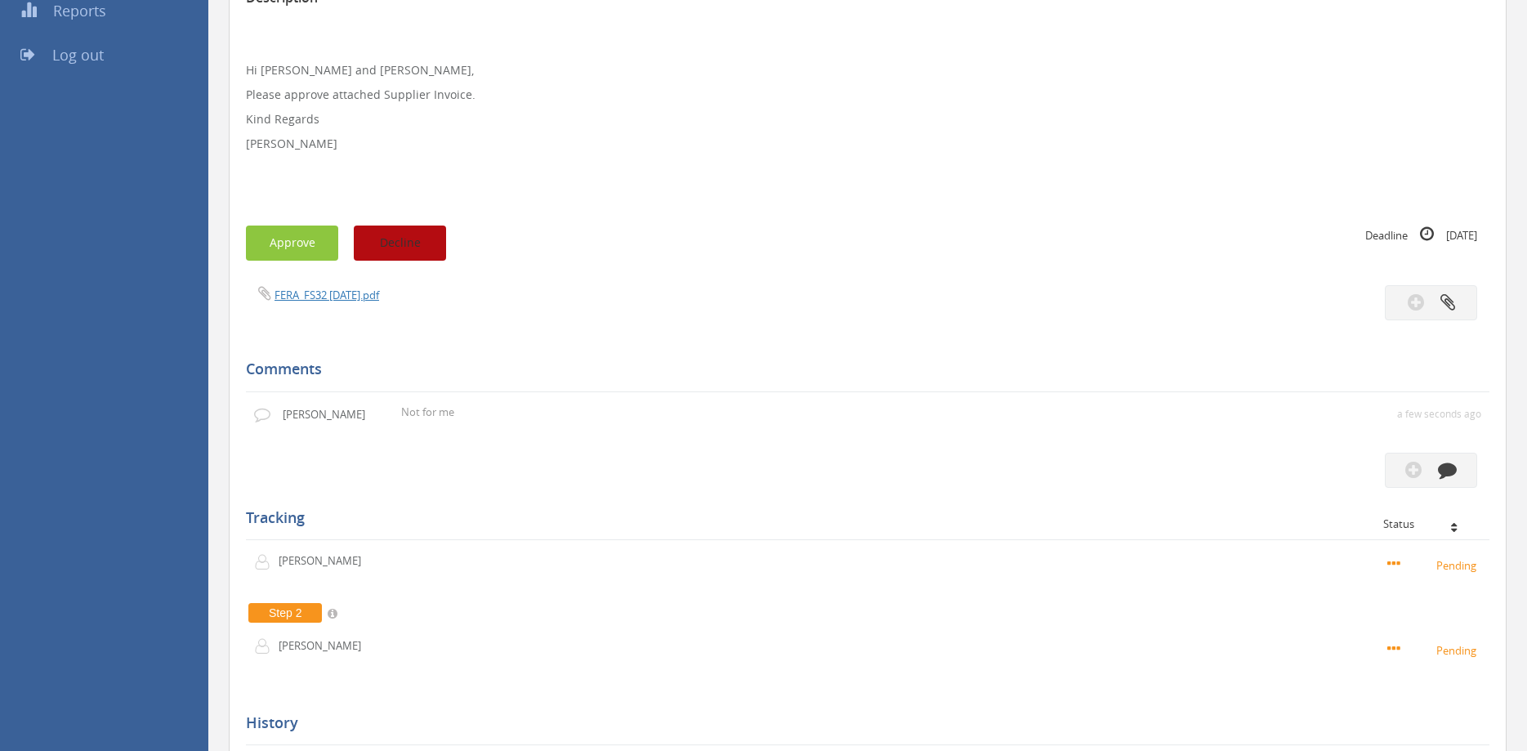
click at [425, 246] on button "Decline" at bounding box center [400, 242] width 92 height 35
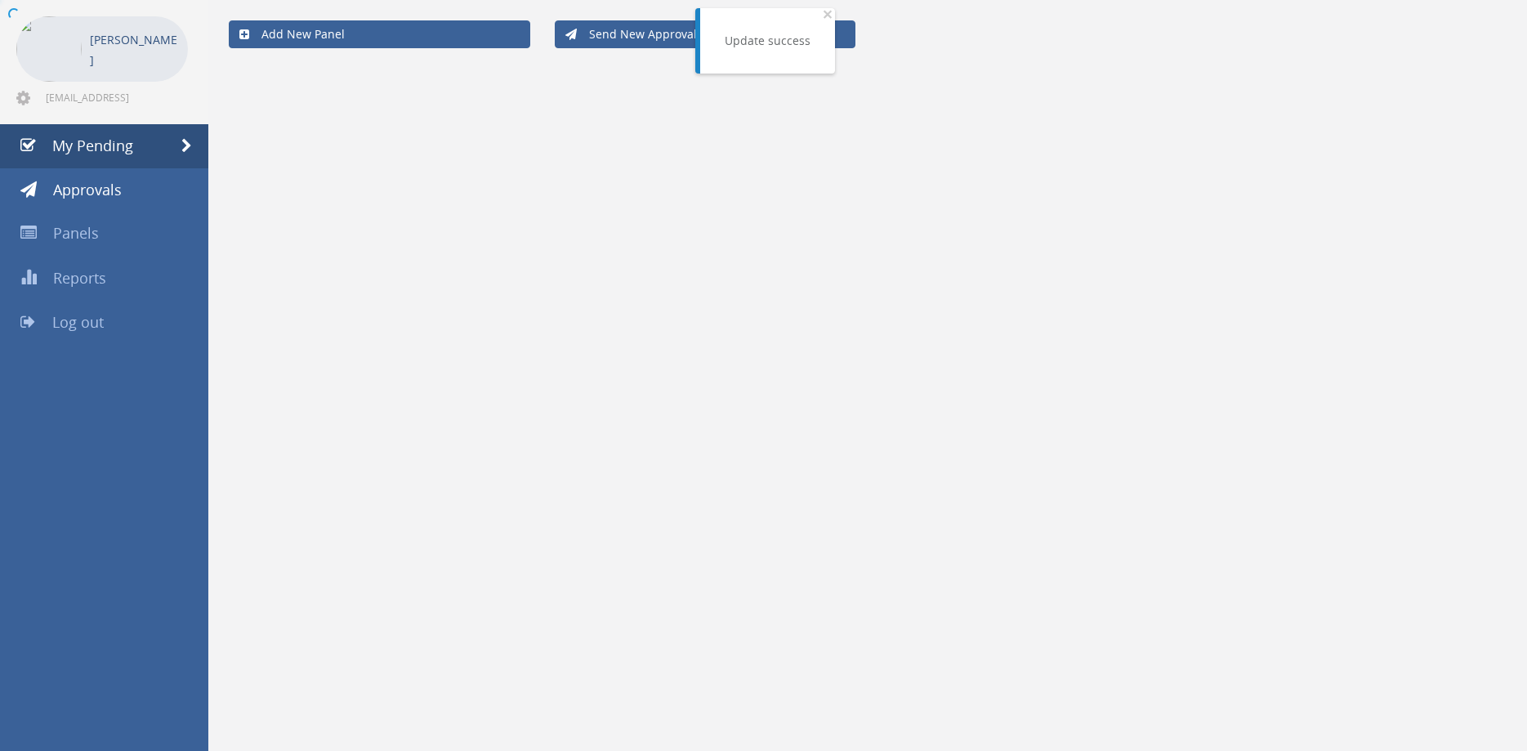
scroll to position [66, 0]
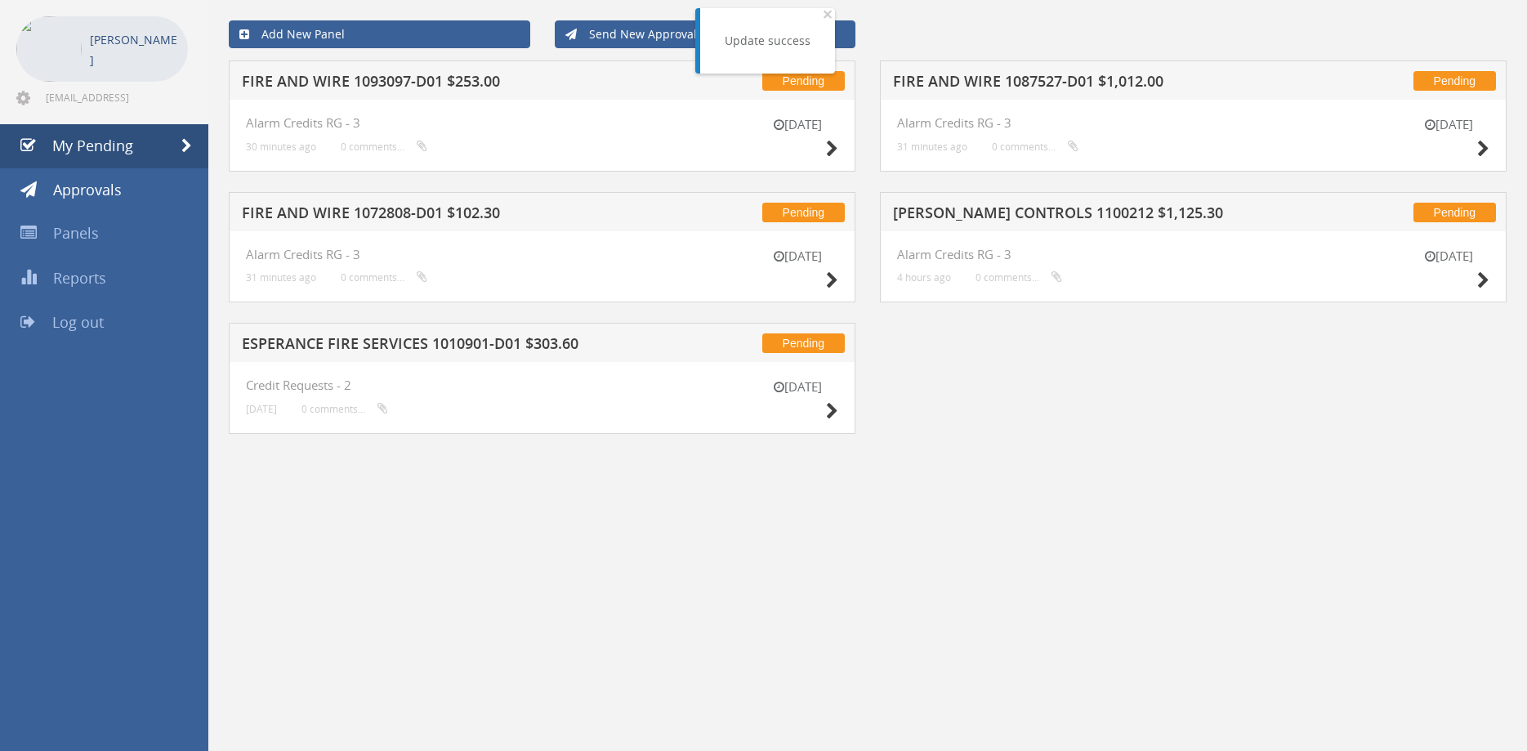
click at [459, 356] on div "Pending ESPERANCE FIRE SERVICES 1010901-D01 $303.60" at bounding box center [542, 342] width 627 height 39
click at [459, 352] on h5 "ESPERANCE FIRE SERVICES 1010901-D01 $303.60" at bounding box center [452, 346] width 421 height 20
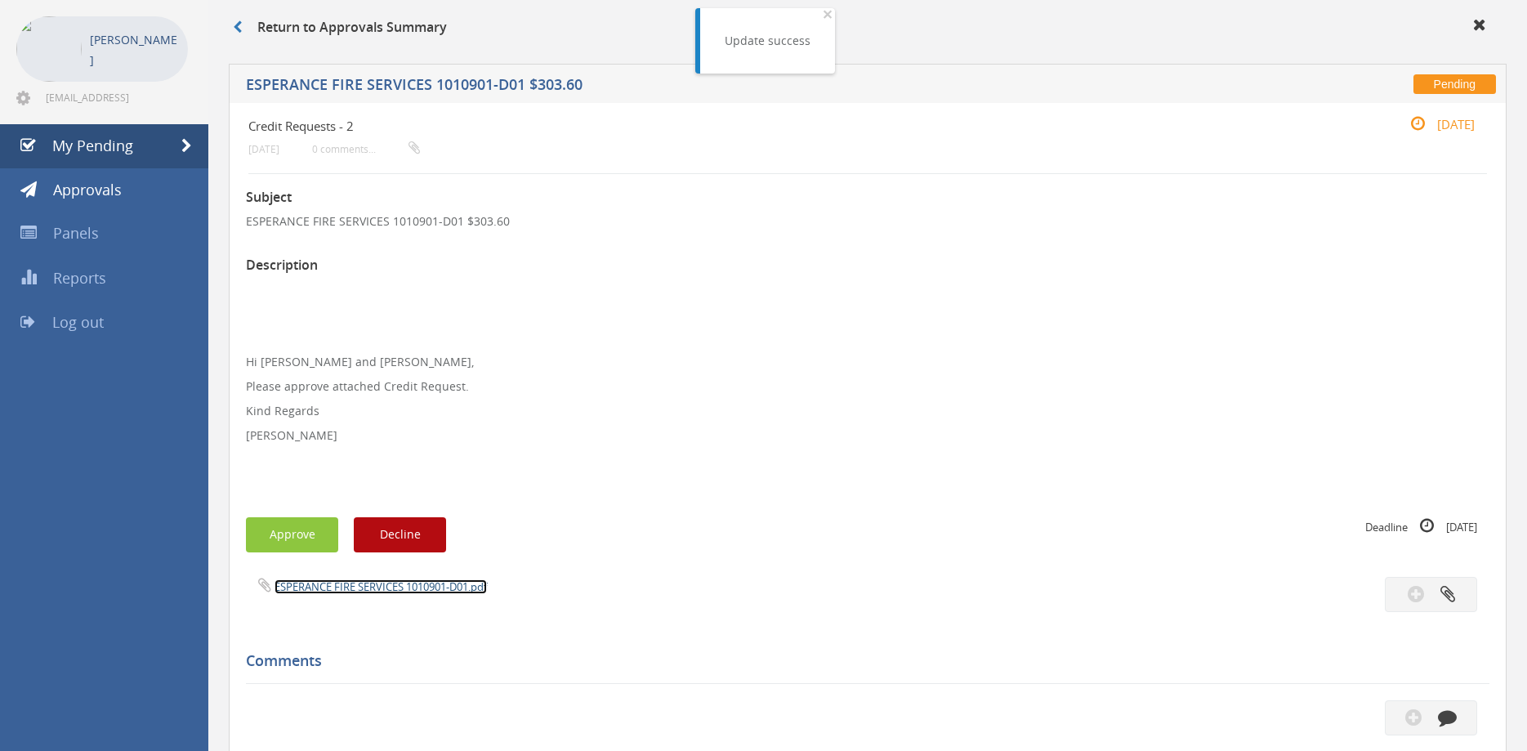
click at [391, 583] on link "ESPERANCE FIRE SERVICES 1010901-D01.pdf" at bounding box center [380, 586] width 212 height 15
click at [641, 420] on p "Hi [PERSON_NAME] and [PERSON_NAME], Please approve attached Credit Request. Kin…" at bounding box center [867, 386] width 1243 height 212
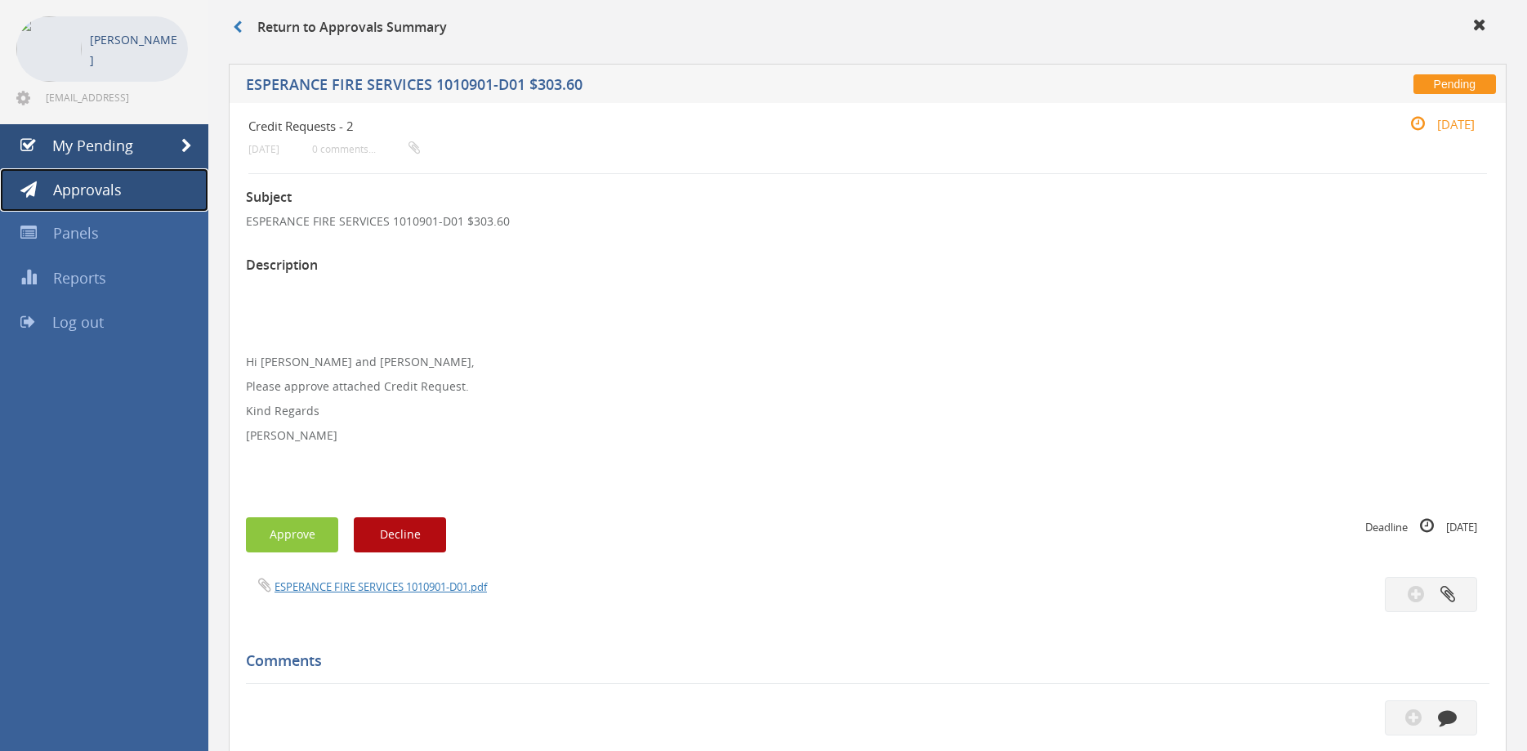
click at [117, 190] on span "Approvals" at bounding box center [87, 190] width 69 height 20
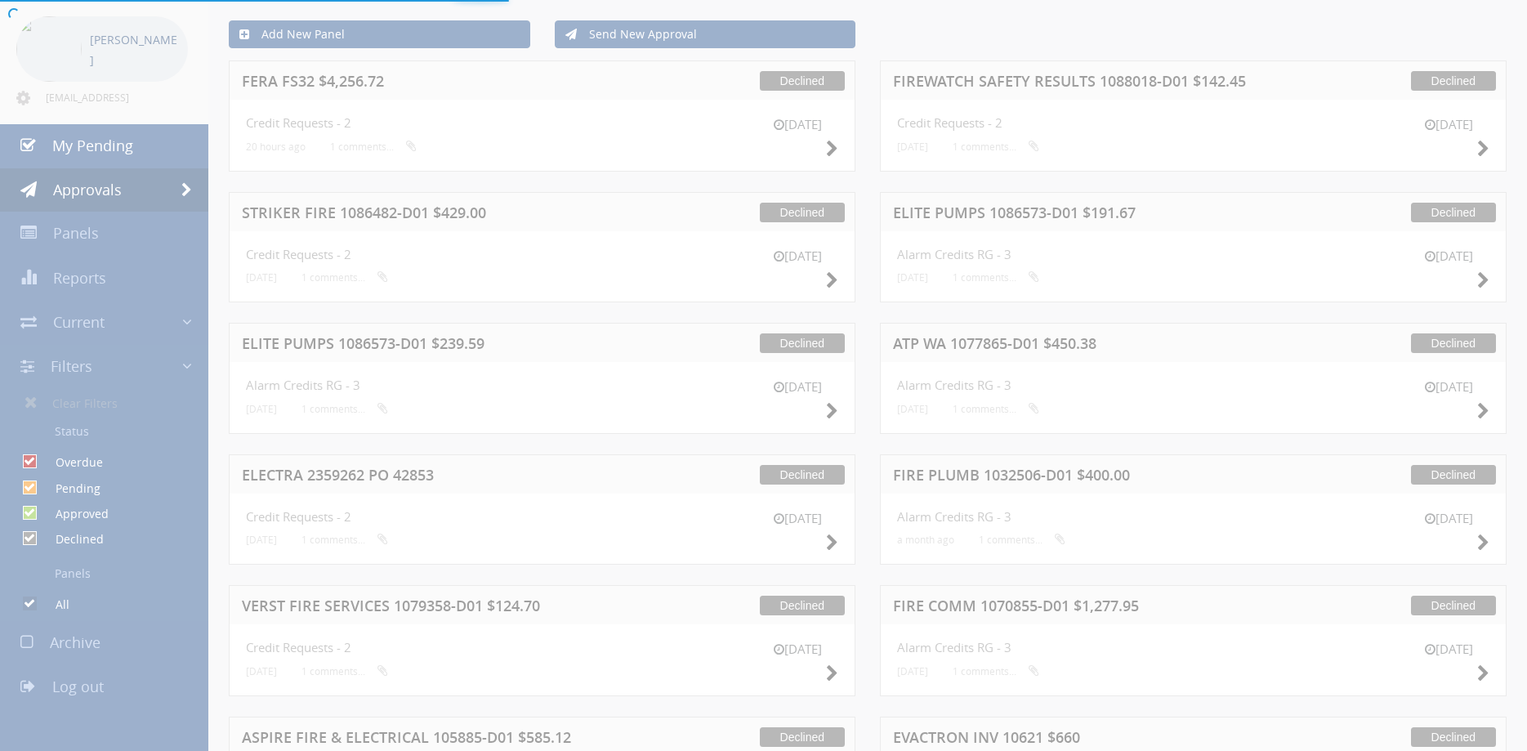
checkbox input "false"
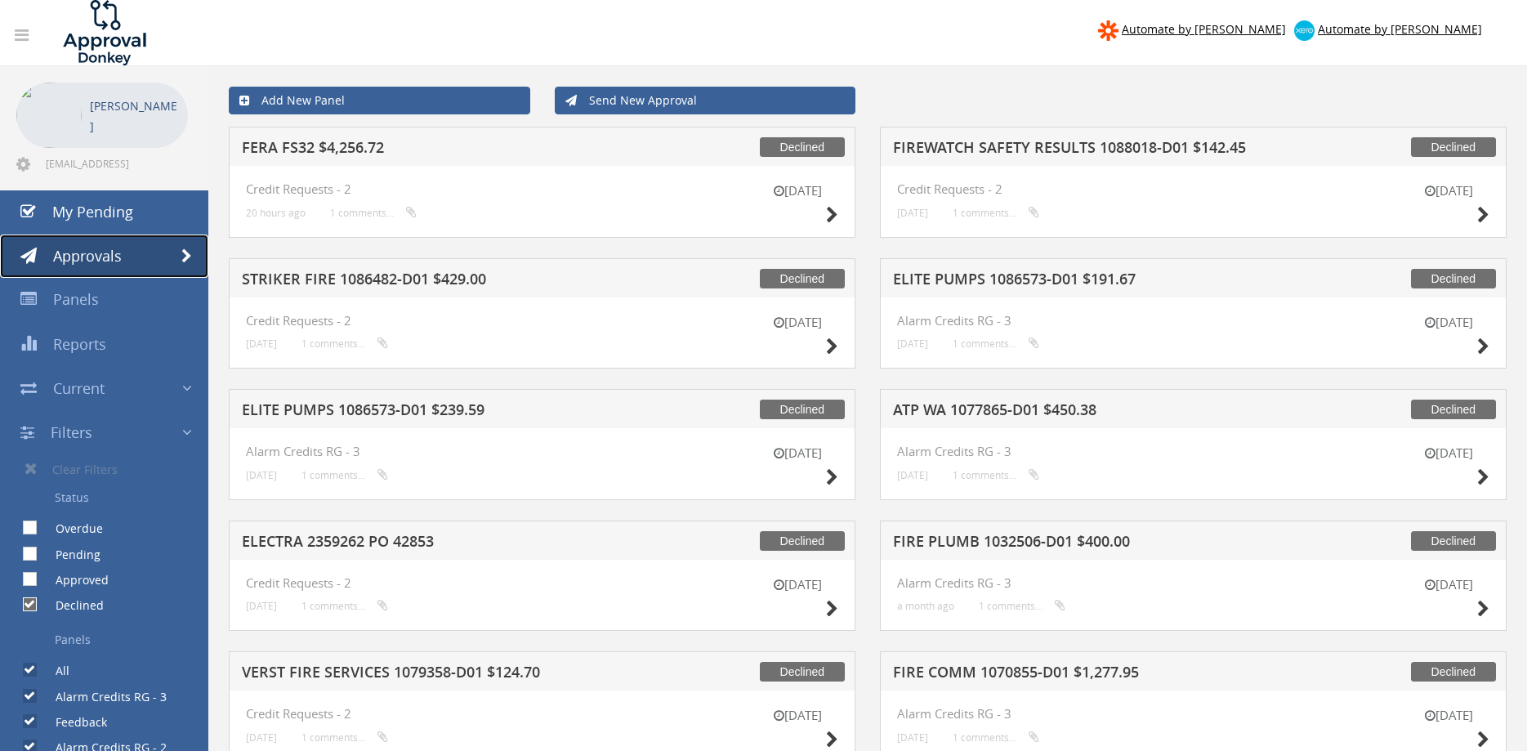
click at [146, 260] on link "Approvals" at bounding box center [104, 256] width 208 height 44
click at [29, 579] on input "Approved" at bounding box center [28, 579] width 11 height 11
checkbox input "true"
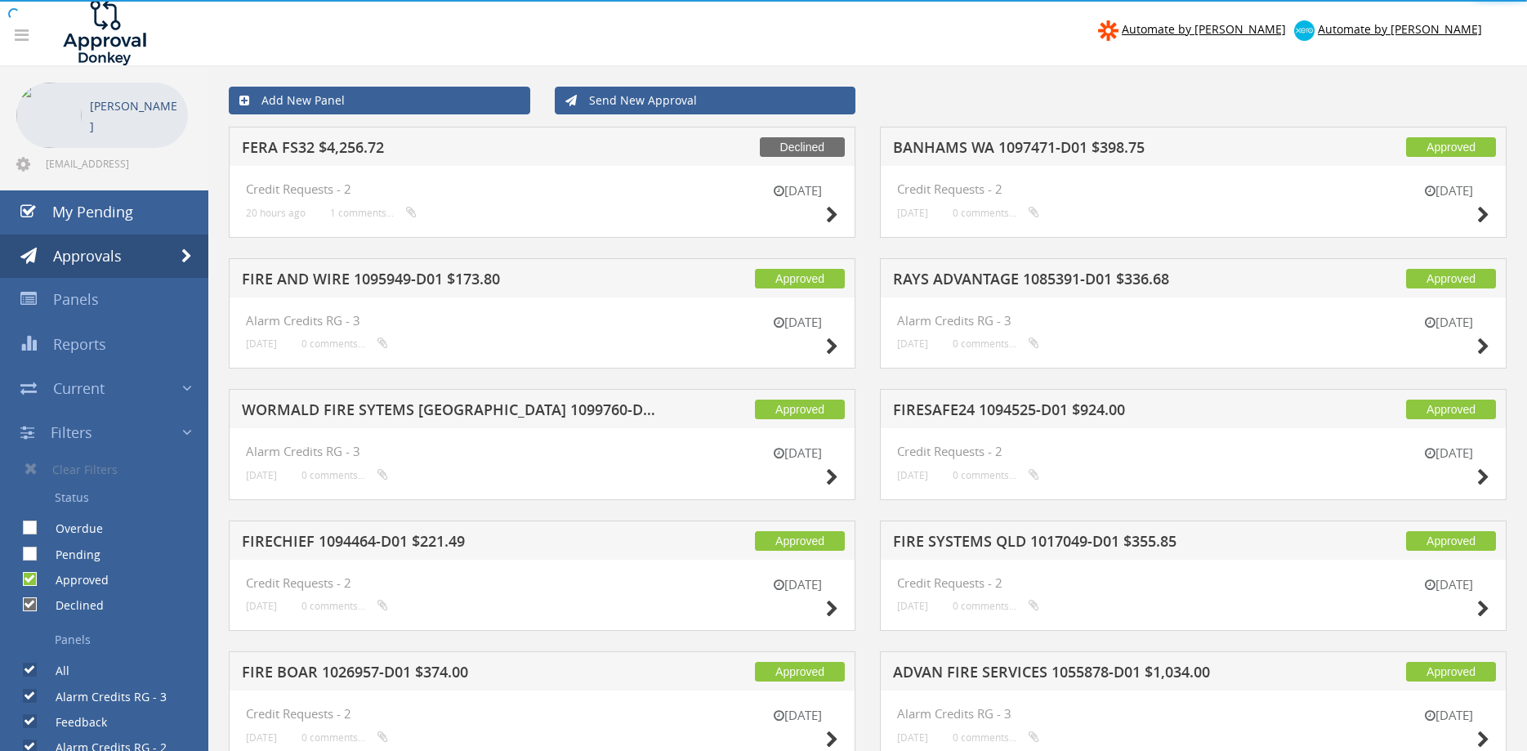
click at [32, 602] on input "Declined" at bounding box center [28, 605] width 11 height 11
checkbox input "false"
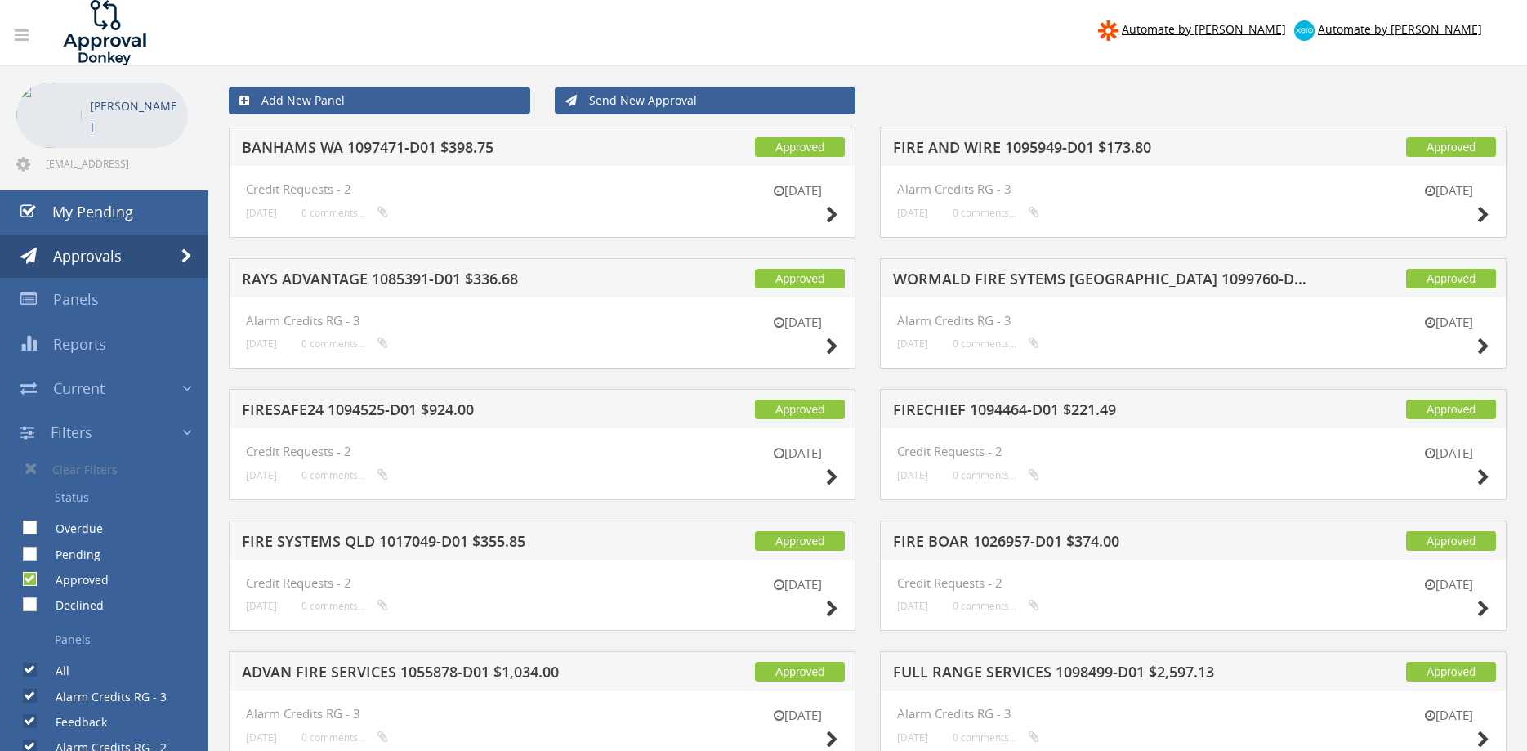
click at [39, 546] on label "Pending" at bounding box center [69, 554] width 61 height 16
click at [33, 548] on input "Pending" at bounding box center [28, 553] width 11 height 11
checkbox input "true"
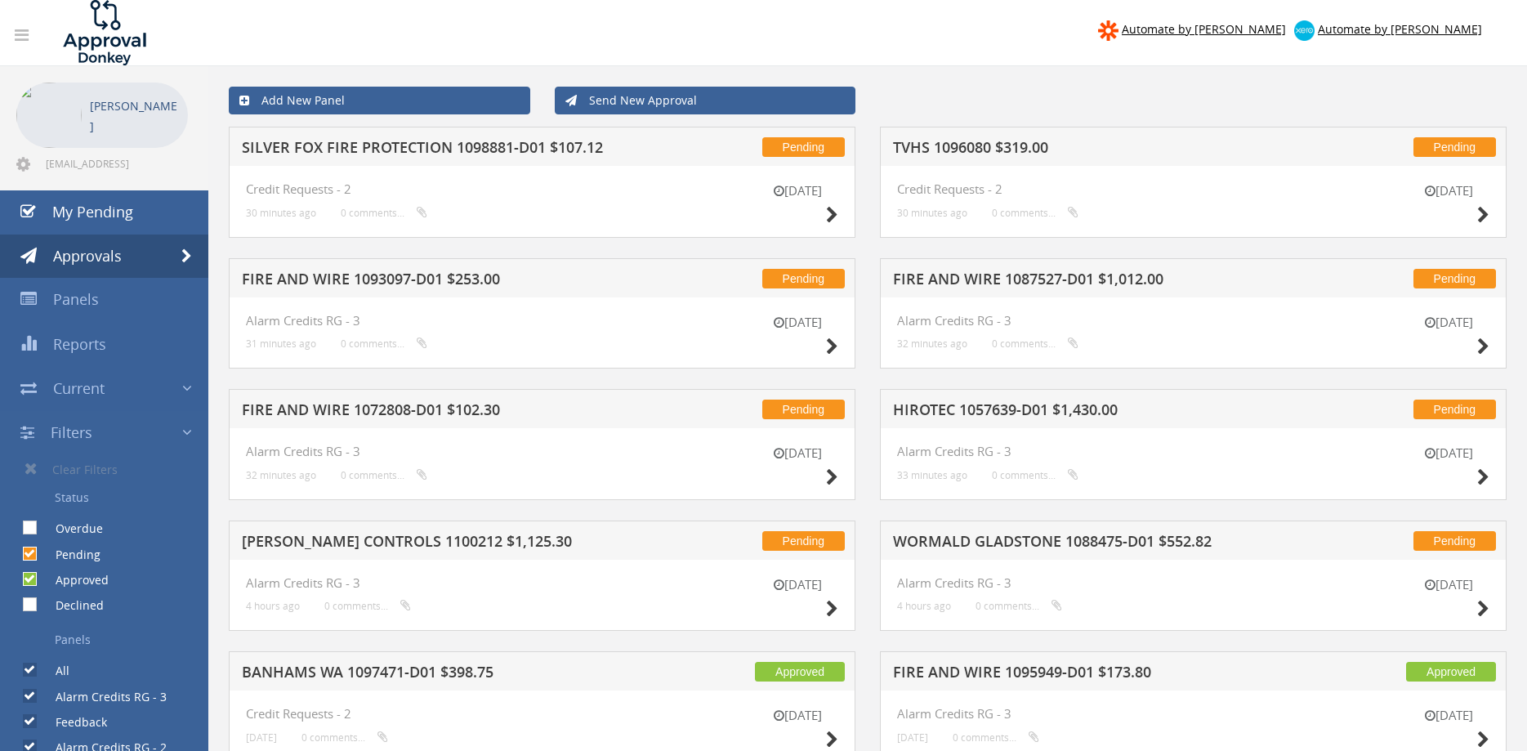
click at [30, 526] on input "Overdue" at bounding box center [28, 528] width 11 height 11
checkbox input "true"
click at [140, 218] on link "My Pending" at bounding box center [104, 212] width 208 height 44
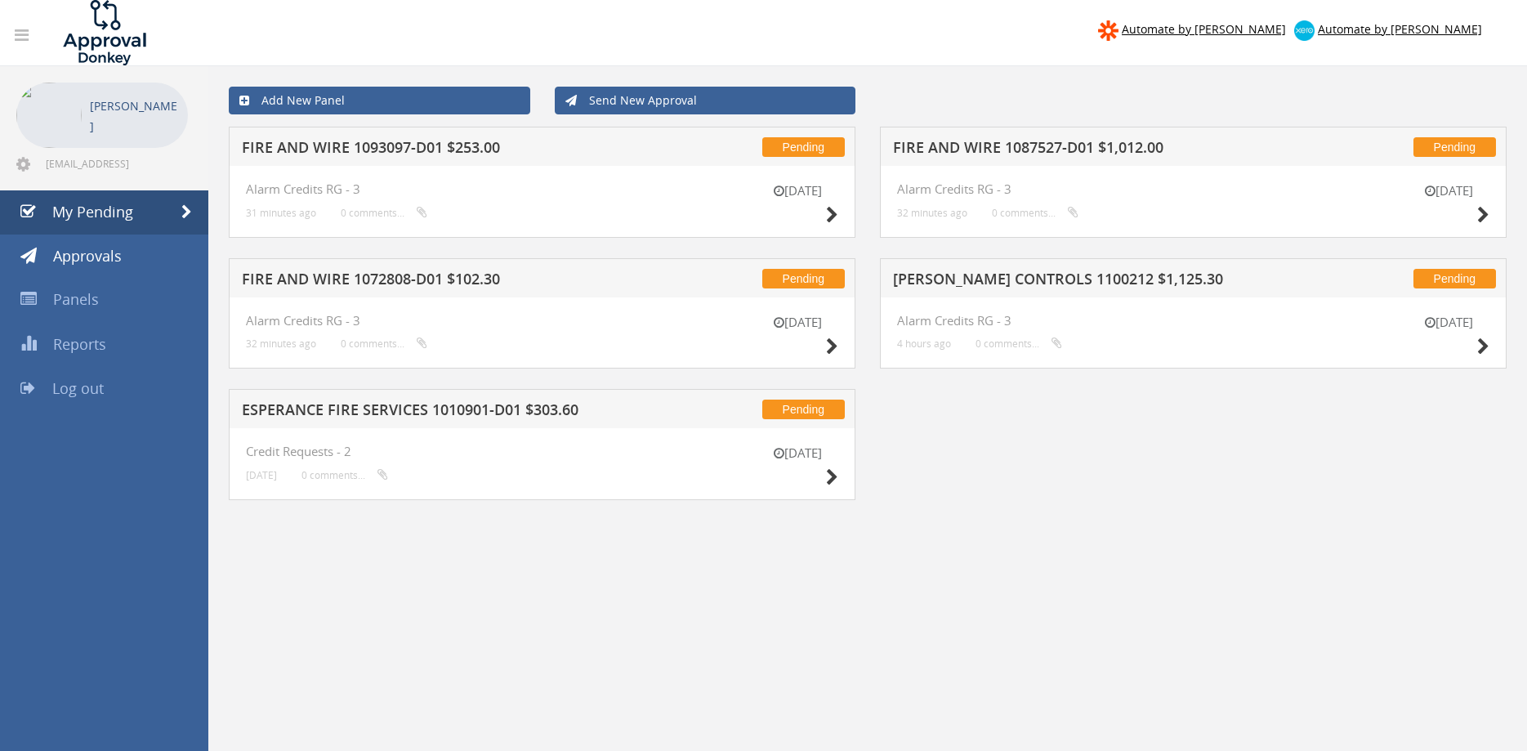
click at [1087, 279] on h5 "[PERSON_NAME] CONTROLS 1100212 $1,125.30" at bounding box center [1103, 281] width 421 height 20
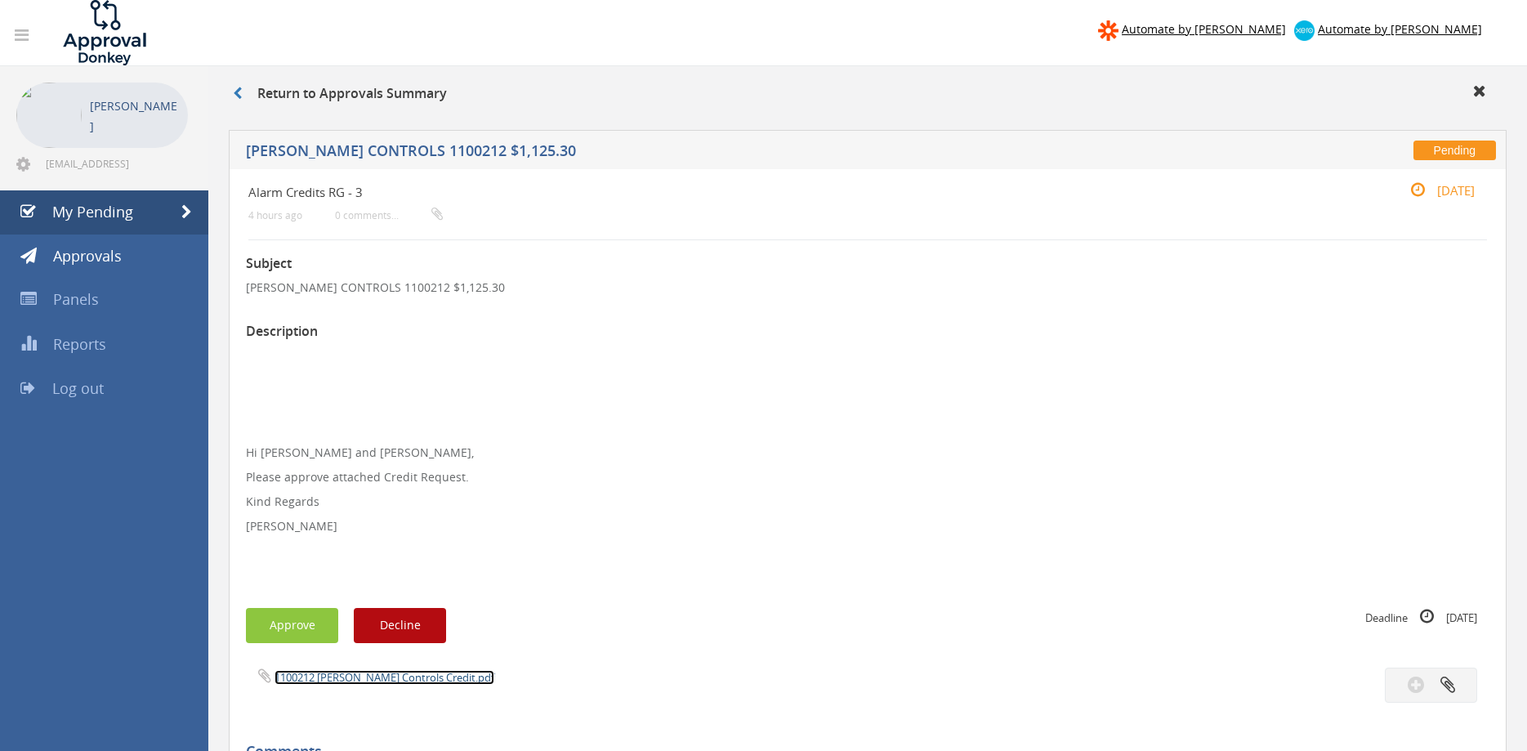
click at [372, 677] on link "1100212 [PERSON_NAME] Controls Credit.pdf" at bounding box center [384, 677] width 220 height 15
click at [309, 629] on button "Approve" at bounding box center [292, 625] width 92 height 35
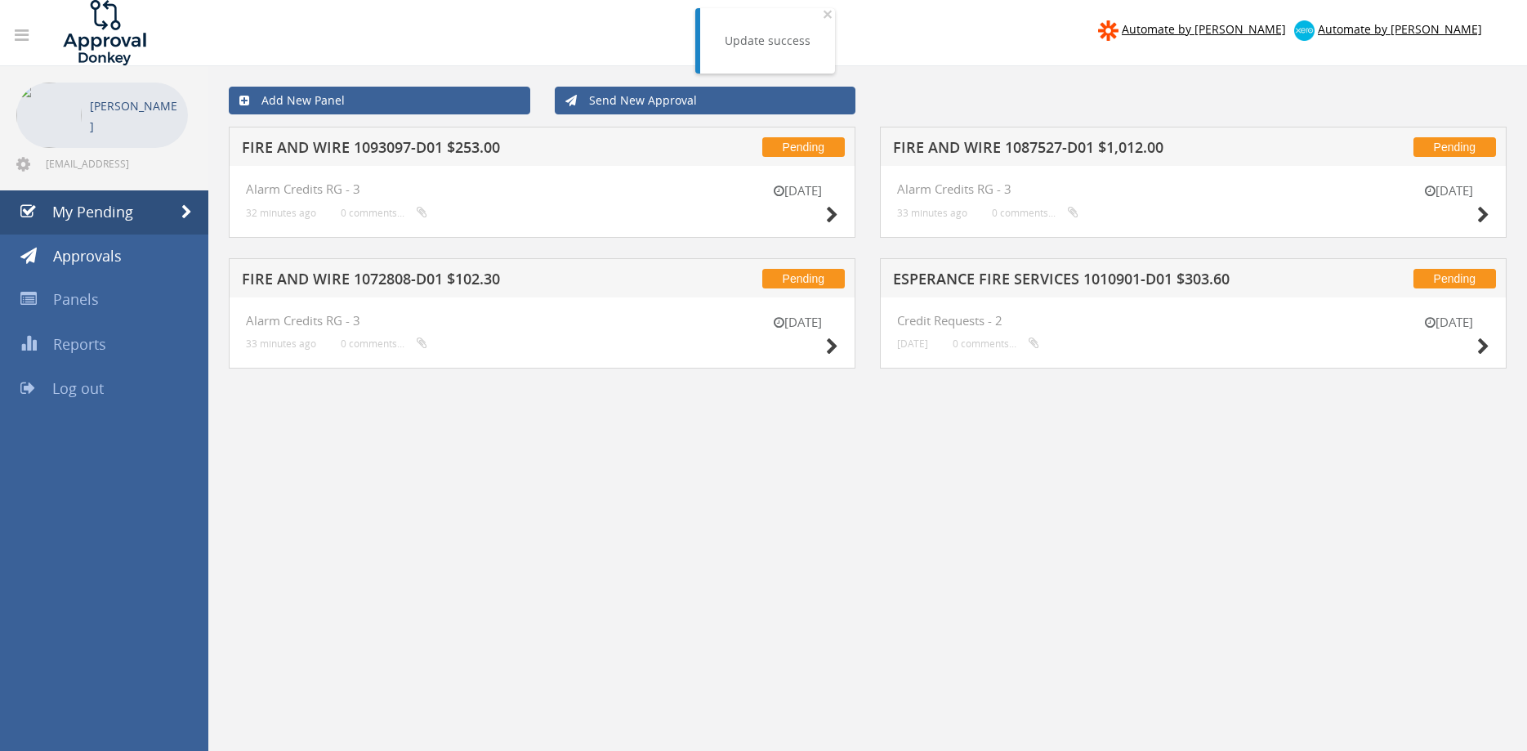
drag, startPoint x: 1041, startPoint y: 282, endPoint x: 1001, endPoint y: 150, distance: 137.2
click at [960, 271] on h5 "ESPERANCE FIRE SERVICES 1010901-D01 $303.60" at bounding box center [1103, 281] width 421 height 20
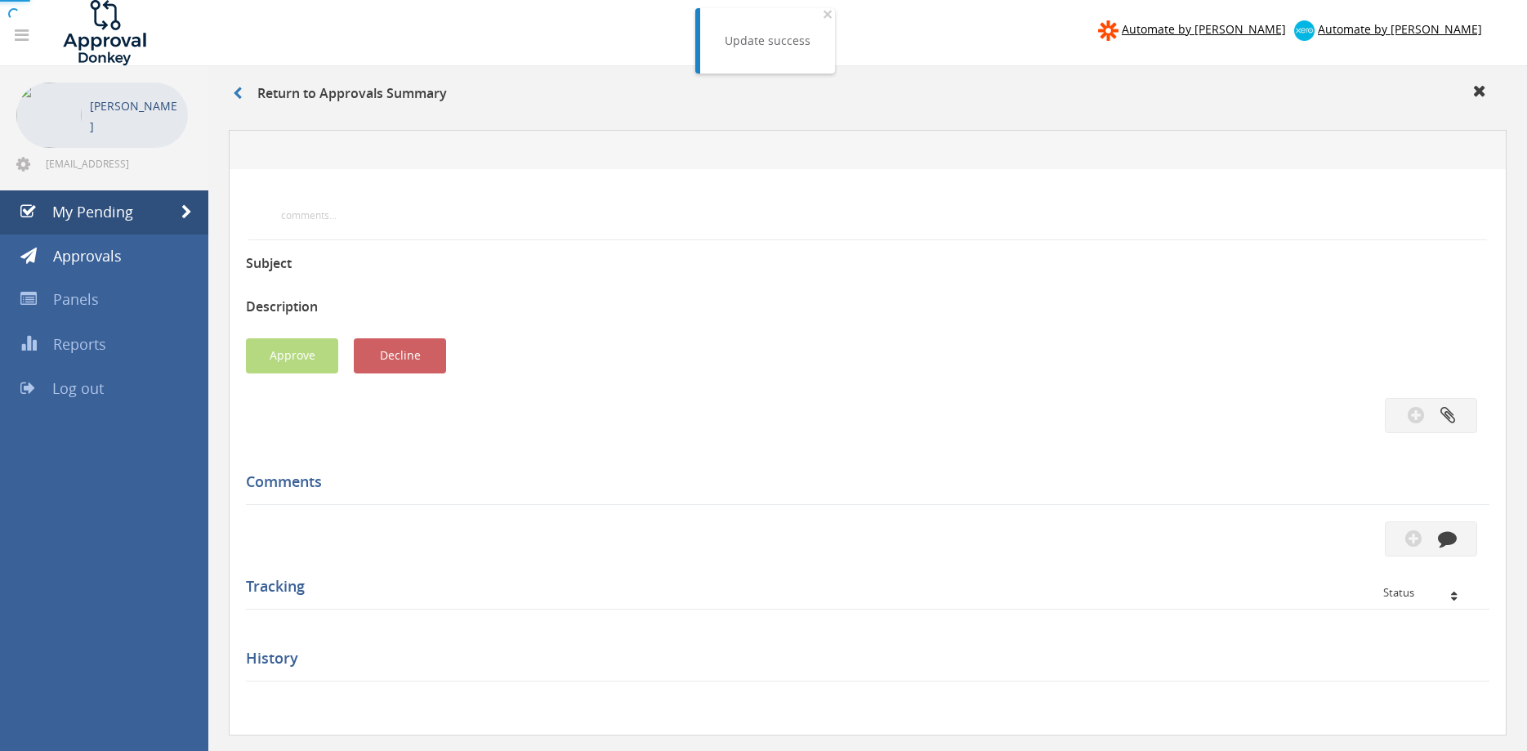
click at [1001, 150] on div at bounding box center [763, 375] width 1527 height 751
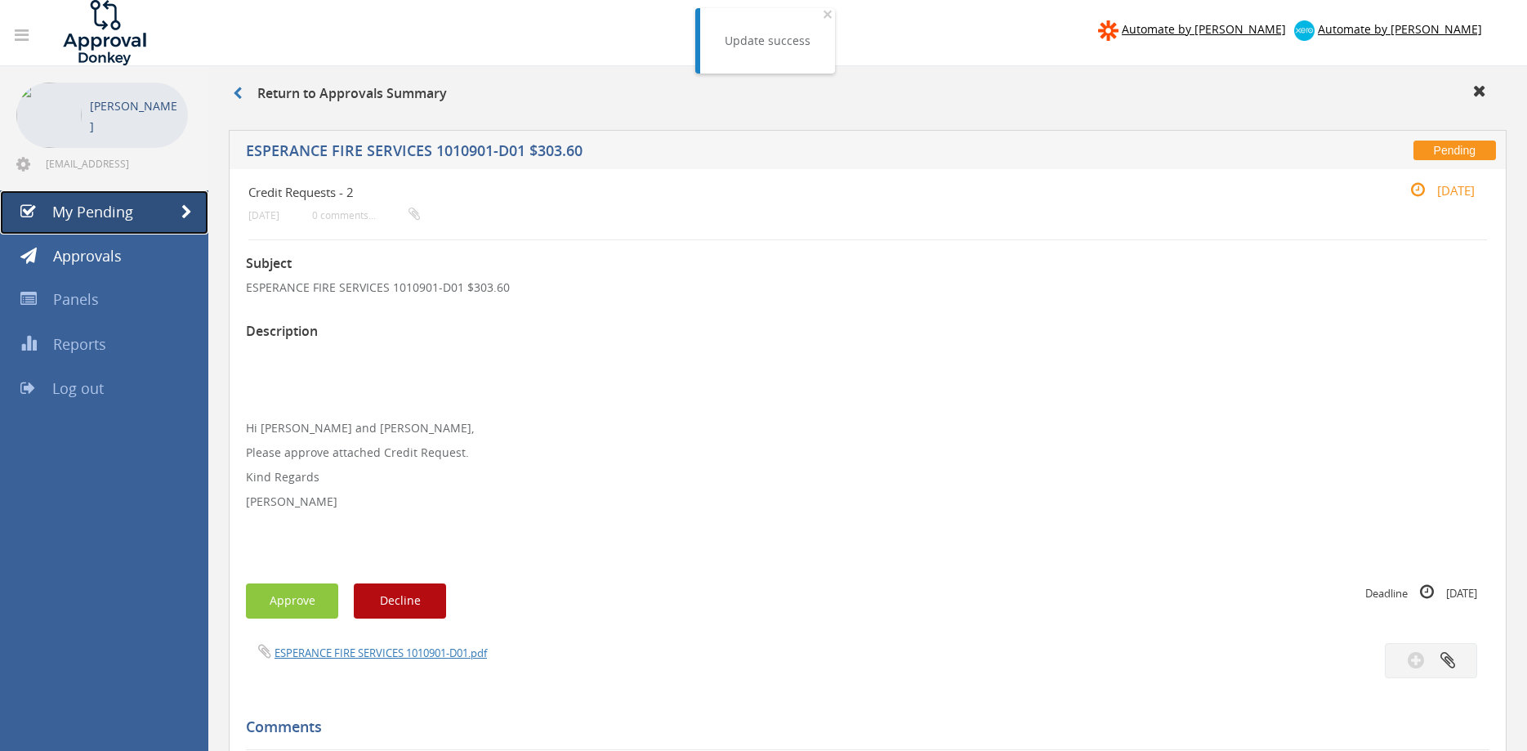
click at [132, 209] on link "My Pending" at bounding box center [104, 212] width 208 height 44
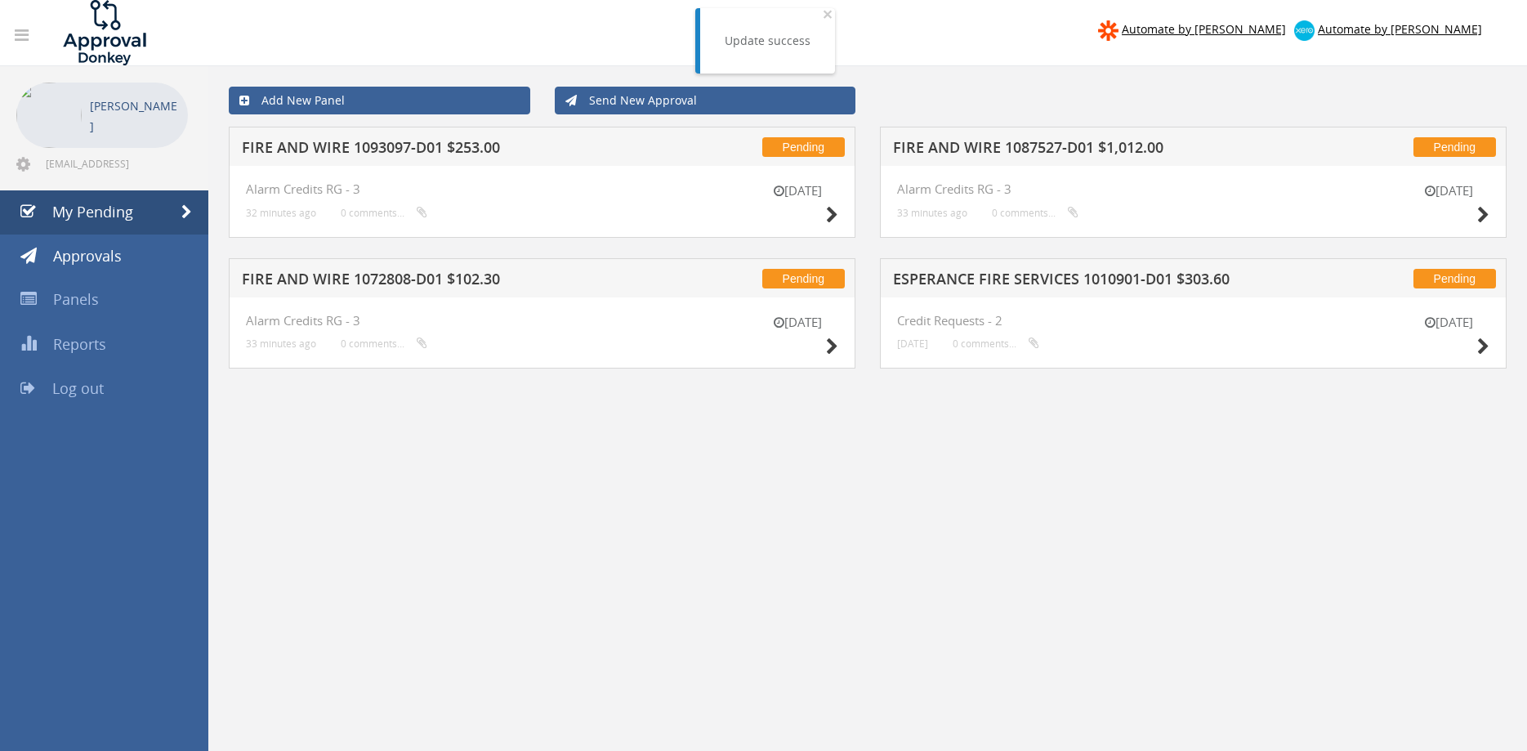
click at [990, 151] on h5 "FIRE AND WIRE 1087527-D01 $1,012.00" at bounding box center [1103, 150] width 421 height 20
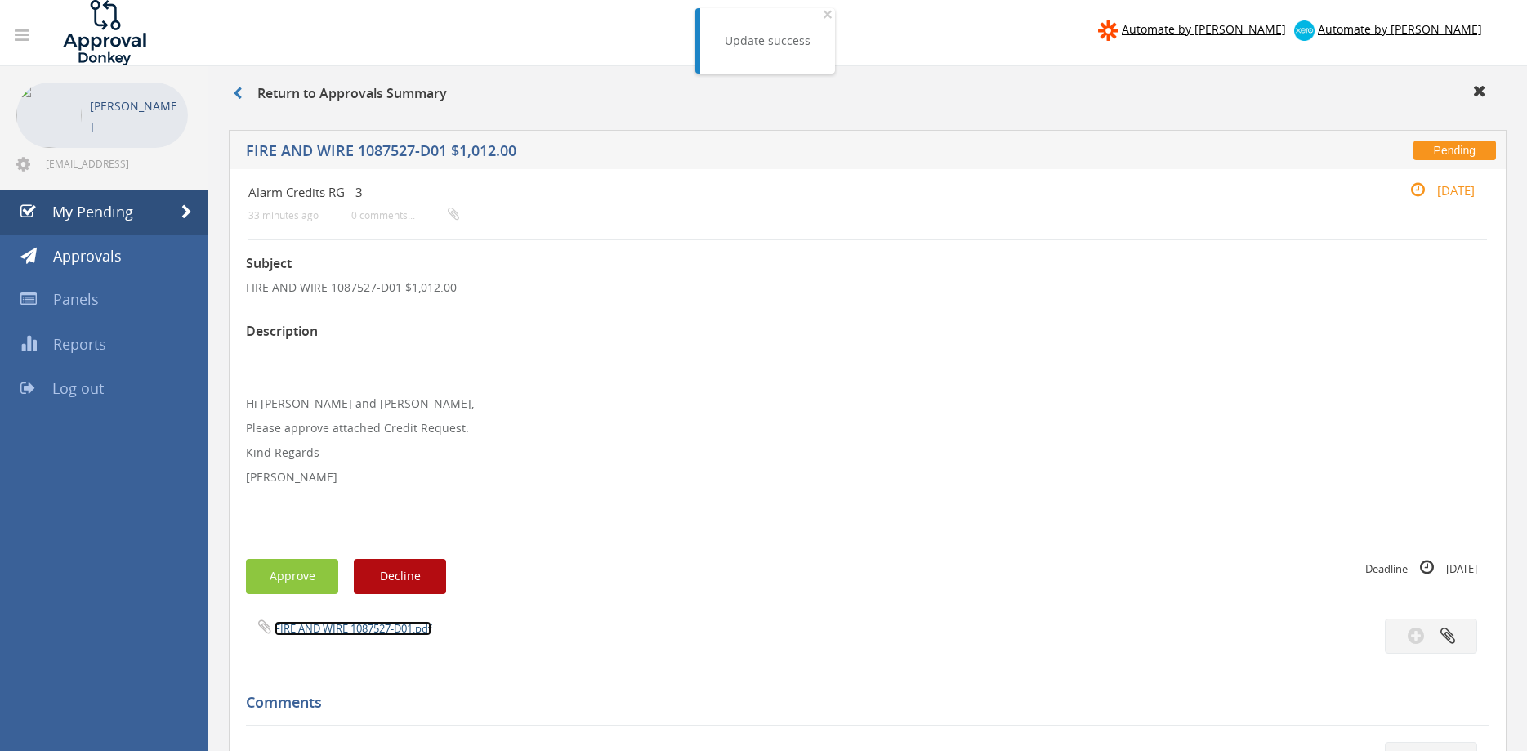
click at [398, 631] on link "FIRE AND WIRE 1087527-D01.pdf" at bounding box center [352, 628] width 157 height 15
click at [698, 314] on div "Subject FIRE AND WIRE 1087527-D01 $1,012.00 Description Hi [PERSON_NAME] and [P…" at bounding box center [867, 722] width 1243 height 965
click at [140, 208] on link "My Pending" at bounding box center [104, 212] width 208 height 44
